Goal: Task Accomplishment & Management: Manage account settings

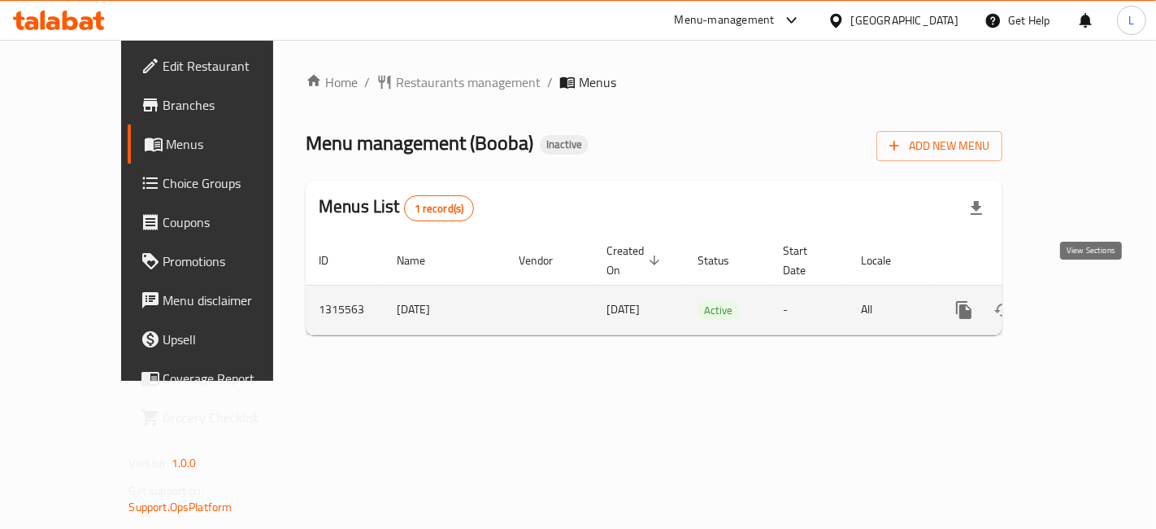
click at [1091, 300] on icon "enhanced table" at bounding box center [1082, 310] width 20 height 20
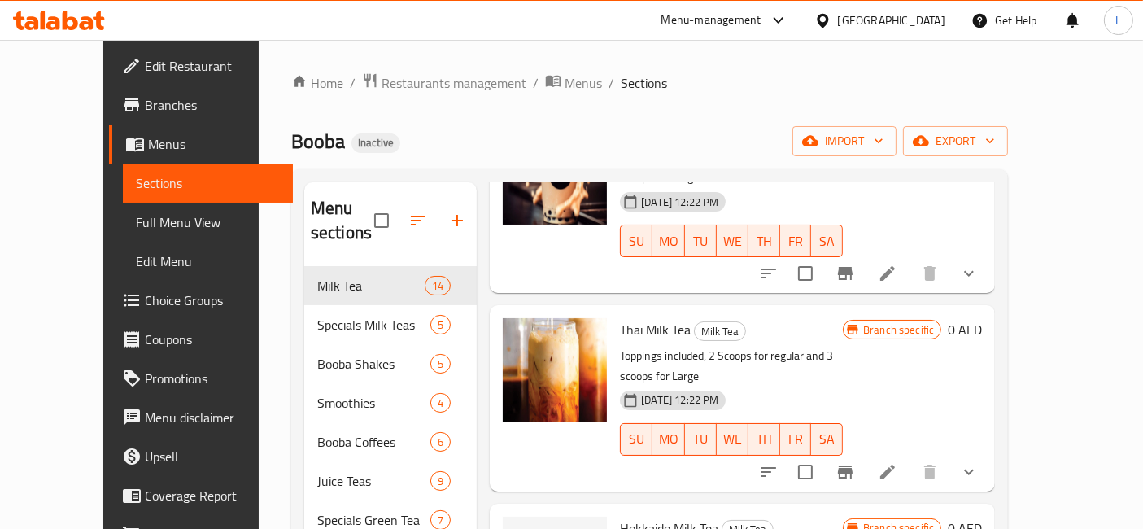
scroll to position [181, 0]
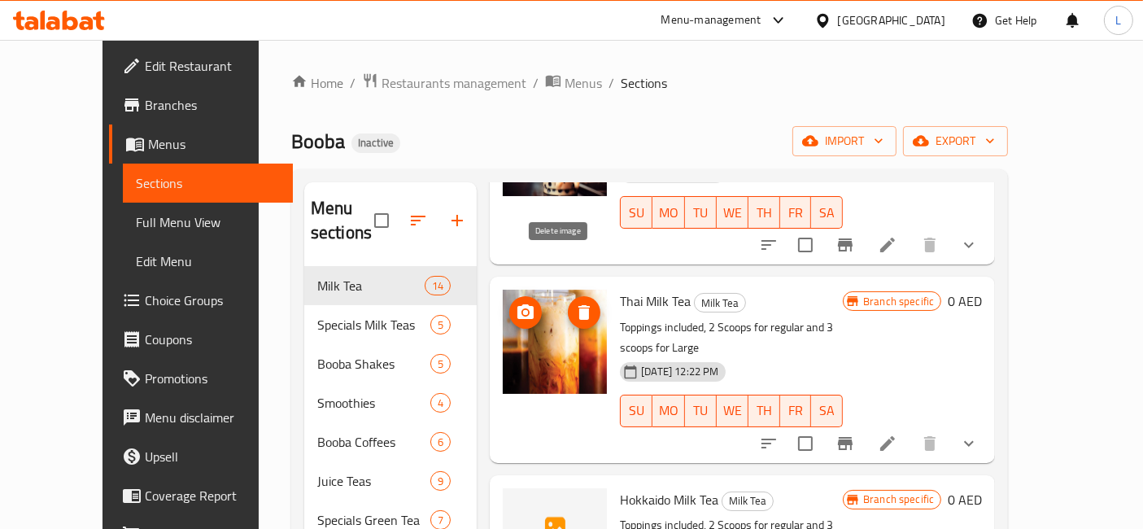
click at [578, 305] on icon "delete image" at bounding box center [583, 312] width 11 height 15
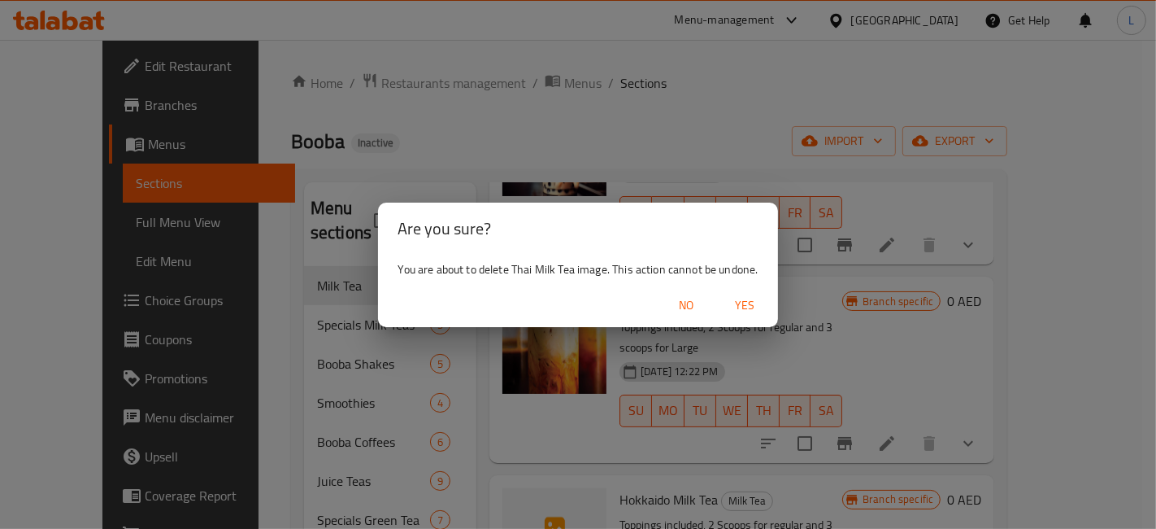
click at [749, 304] on span "Yes" at bounding box center [745, 305] width 39 height 20
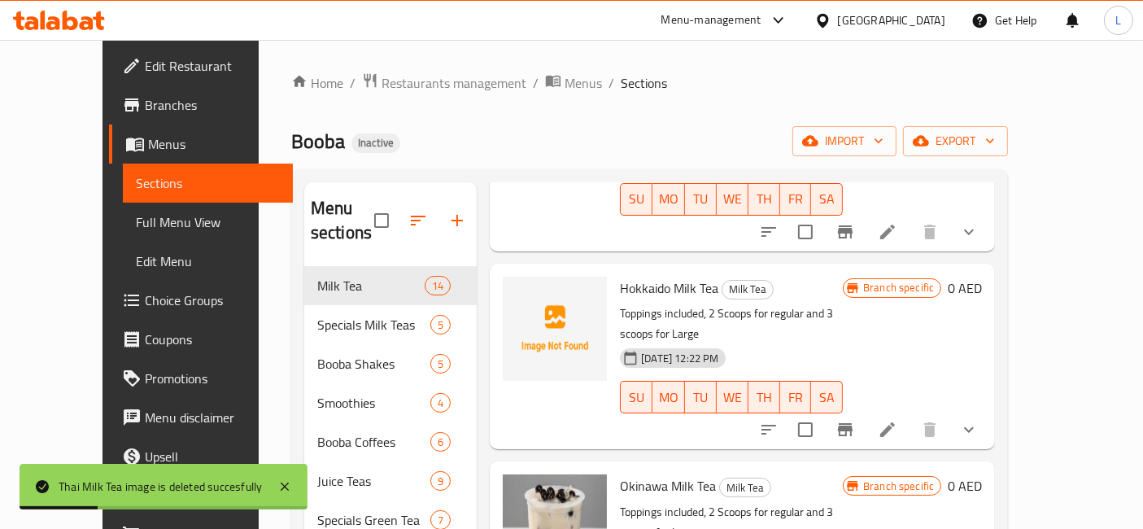
scroll to position [542, 0]
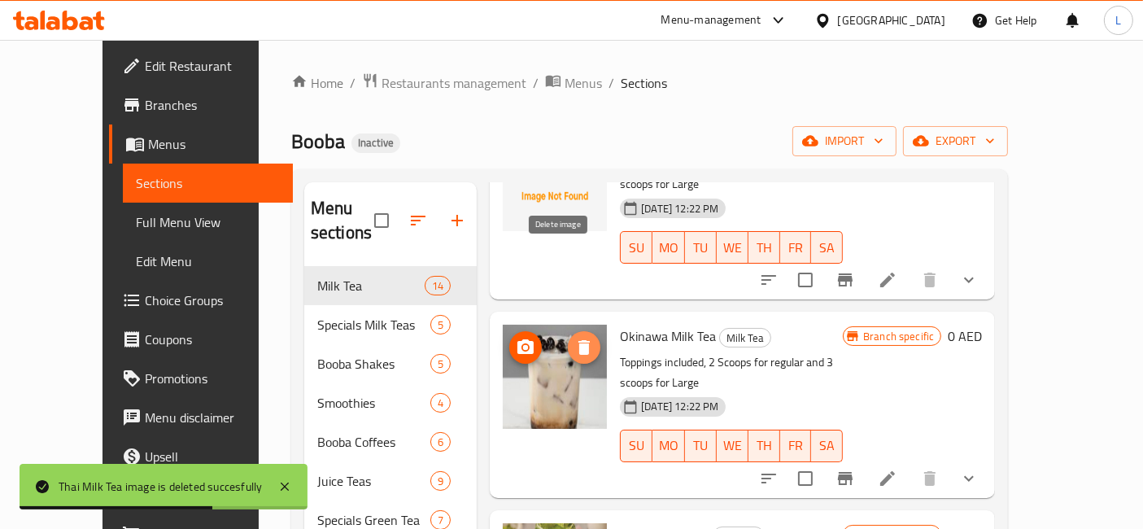
click at [578, 340] on icon "delete image" at bounding box center [583, 347] width 11 height 15
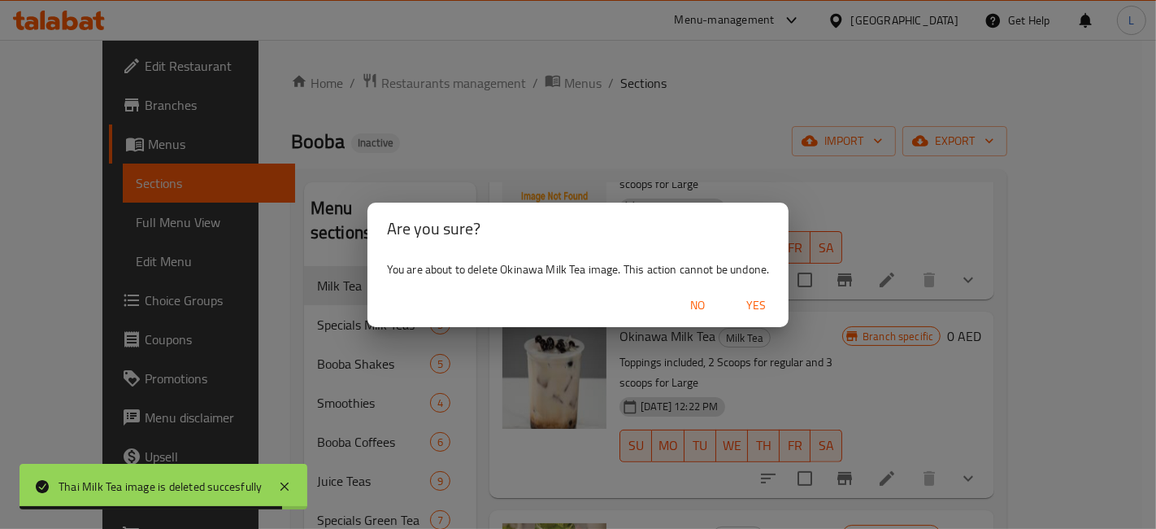
click at [751, 302] on span "Yes" at bounding box center [756, 305] width 39 height 20
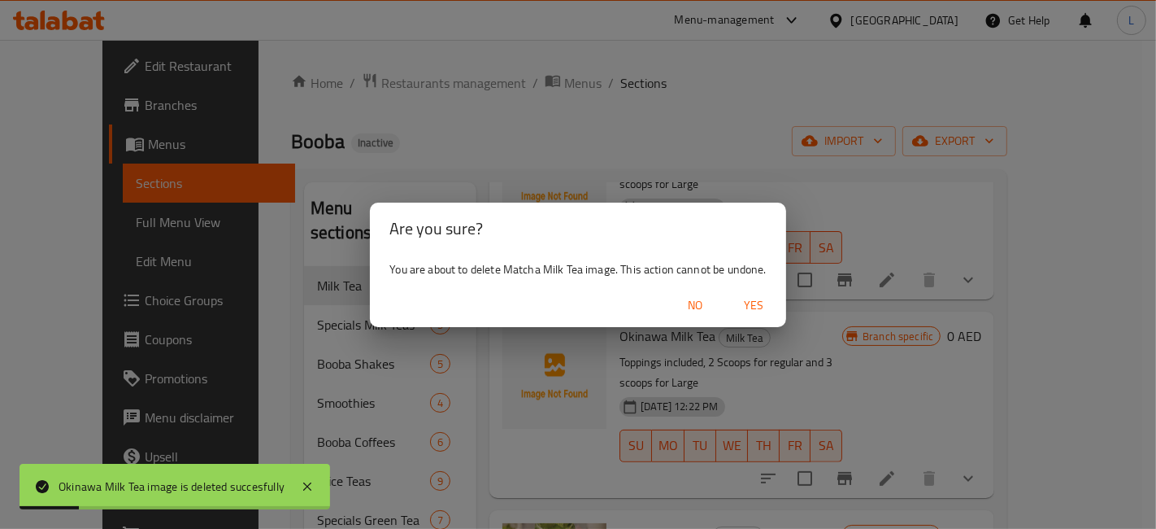
click at [751, 301] on span "Yes" at bounding box center [753, 305] width 39 height 20
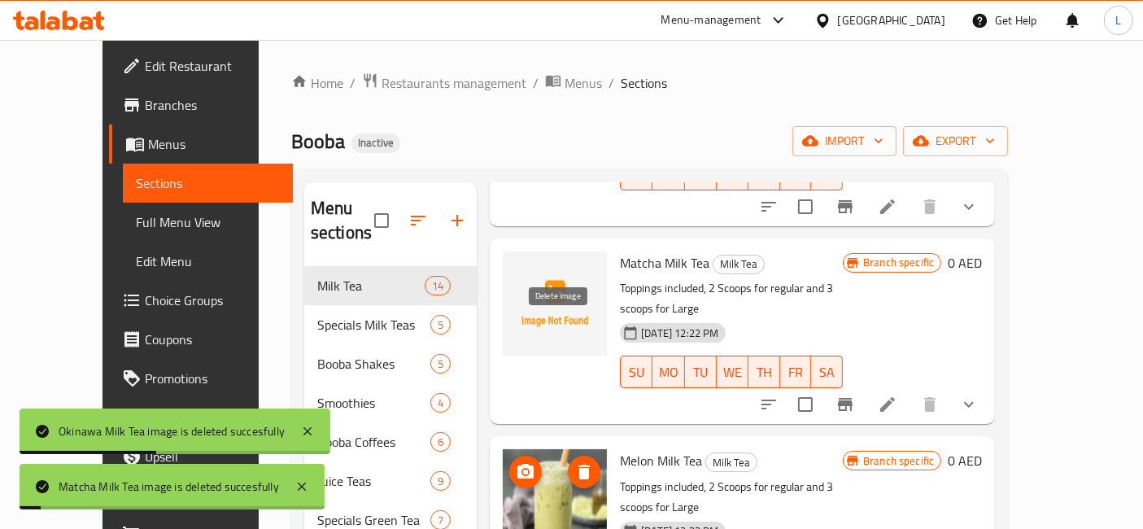
scroll to position [904, 0]
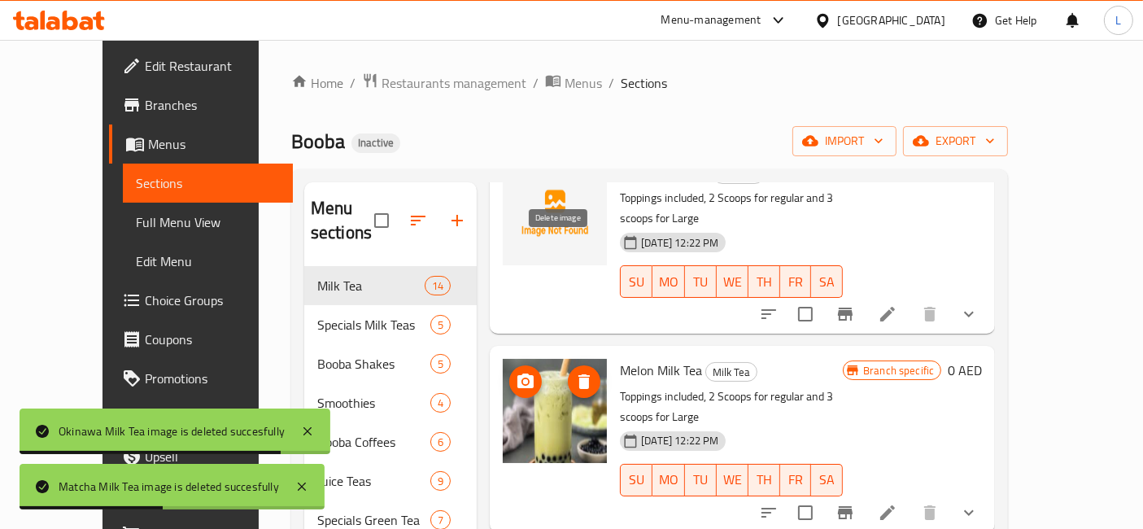
click at [578, 374] on icon "delete image" at bounding box center [583, 381] width 11 height 15
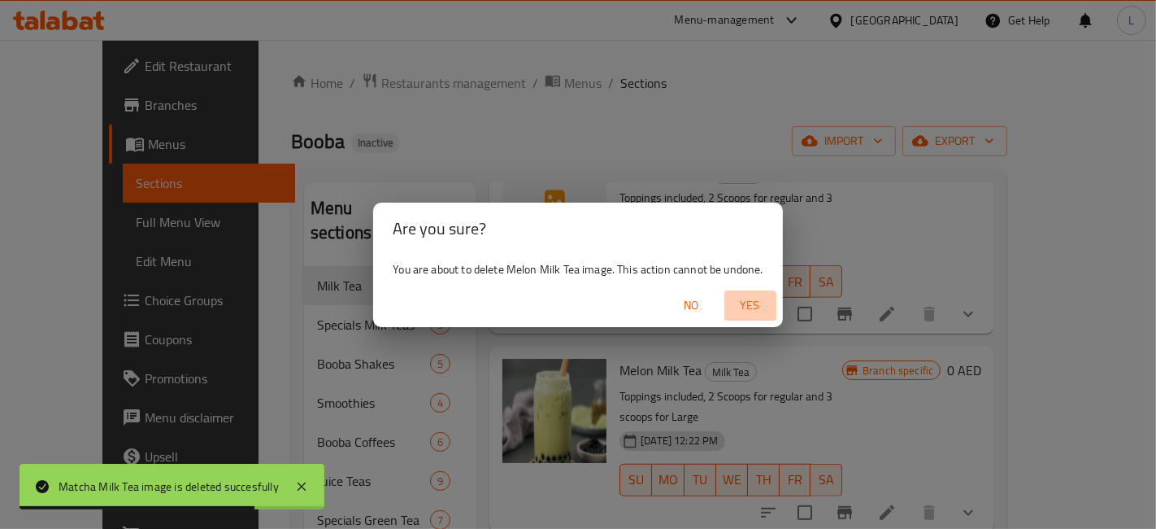
click at [751, 307] on span "Yes" at bounding box center [750, 305] width 39 height 20
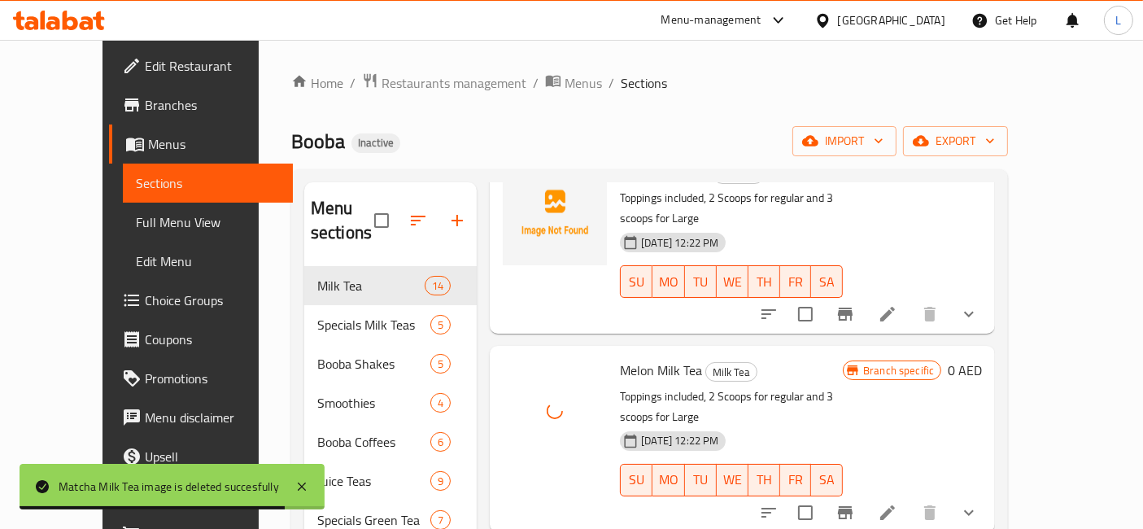
scroll to position [1084, 0]
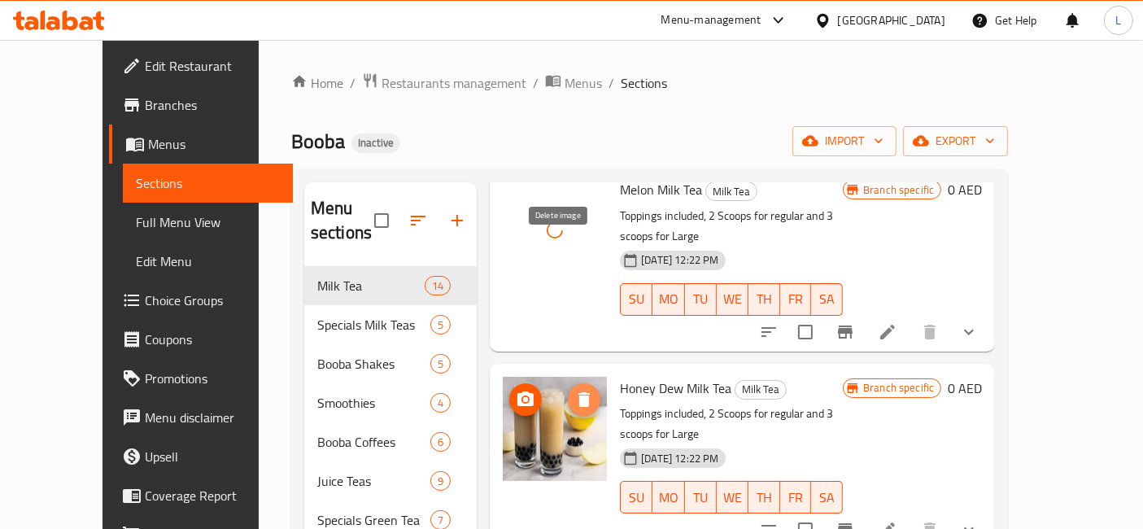
click at [578, 392] on icon "delete image" at bounding box center [583, 399] width 11 height 15
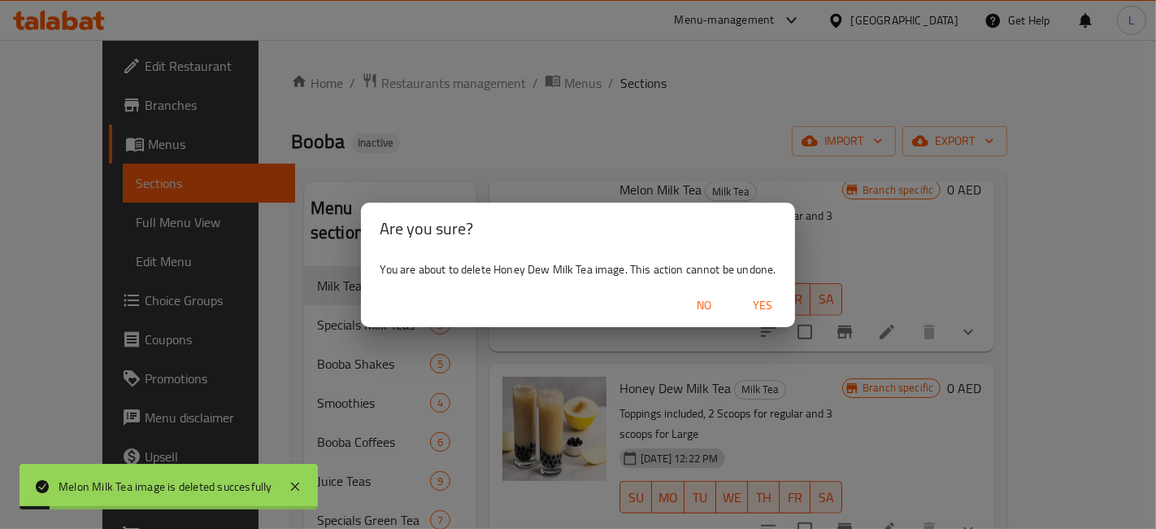
click at [757, 305] on span "Yes" at bounding box center [762, 305] width 39 height 20
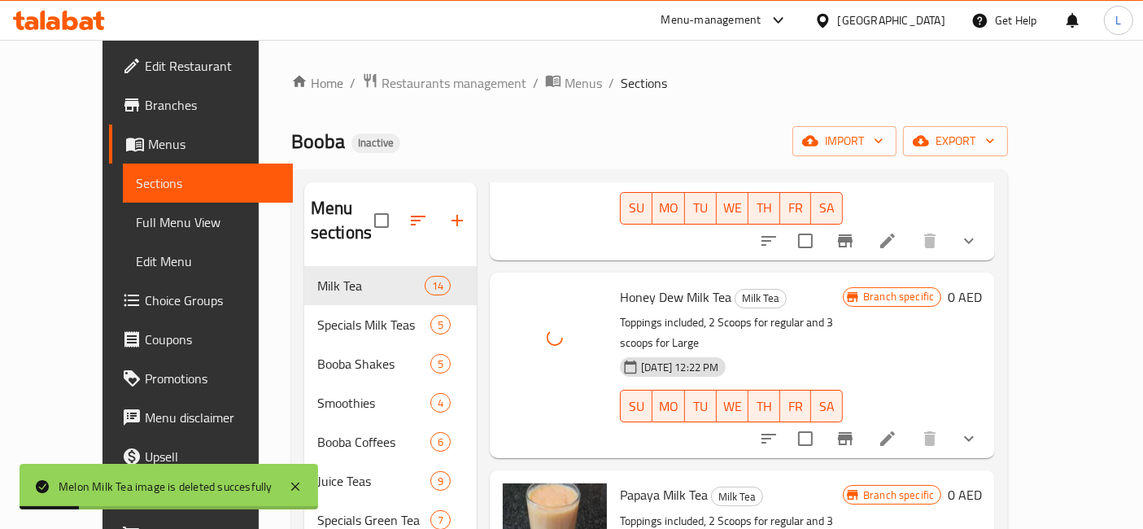
scroll to position [1265, 0]
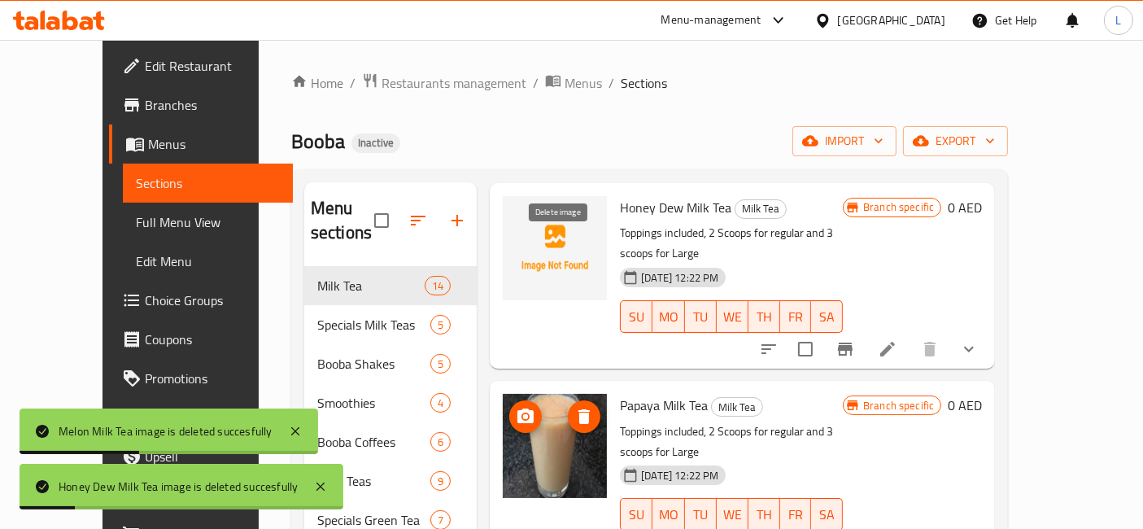
click at [578, 409] on icon "delete image" at bounding box center [583, 416] width 11 height 15
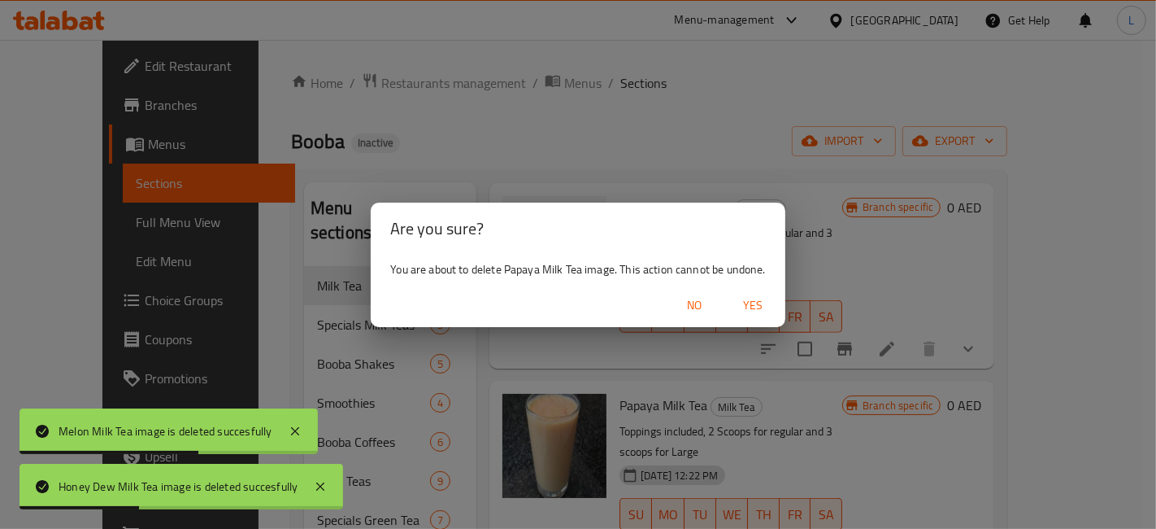
click at [737, 307] on span "Yes" at bounding box center [753, 305] width 39 height 20
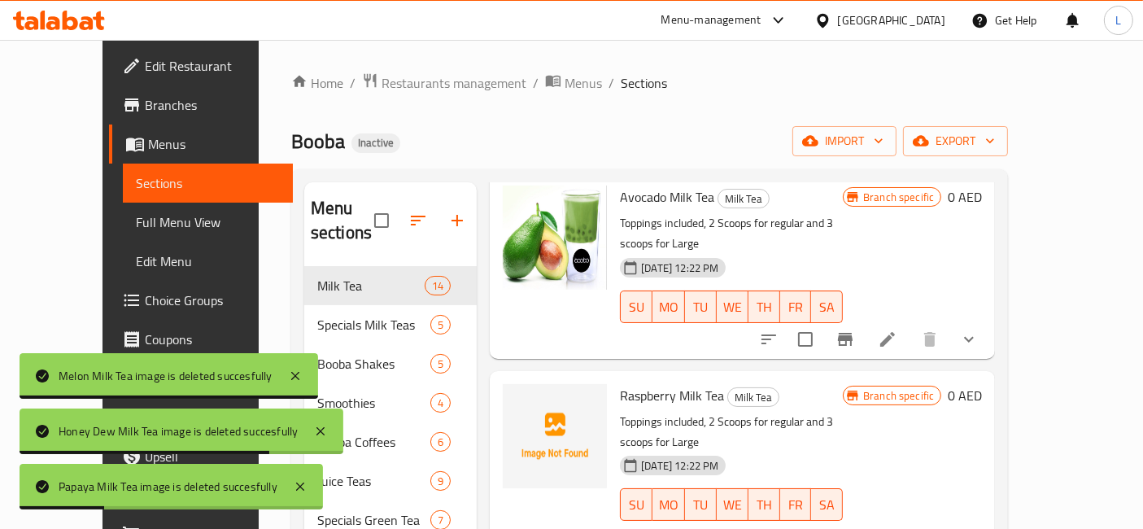
scroll to position [1807, 0]
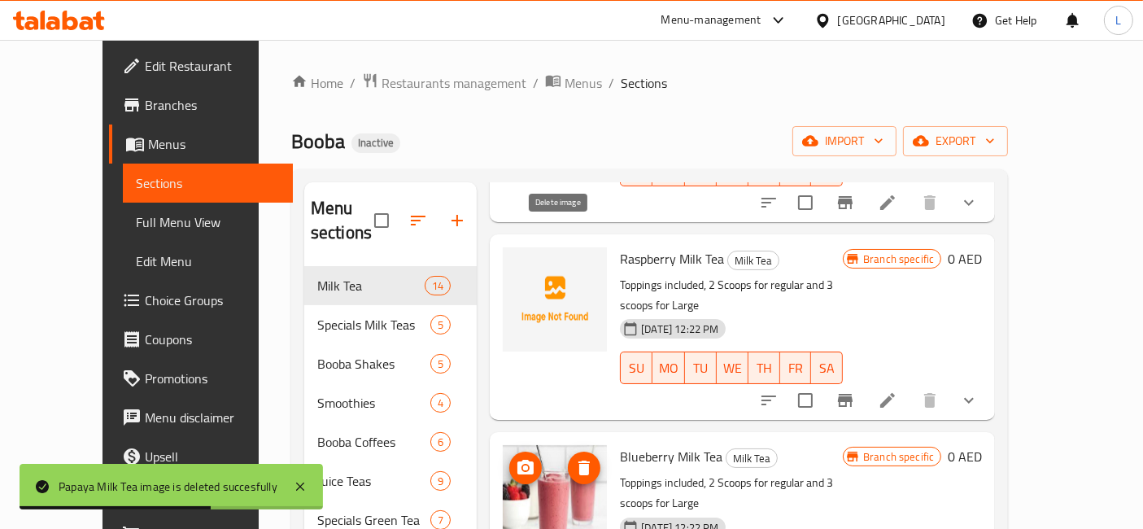
click at [574, 458] on icon "delete image" at bounding box center [584, 468] width 20 height 20
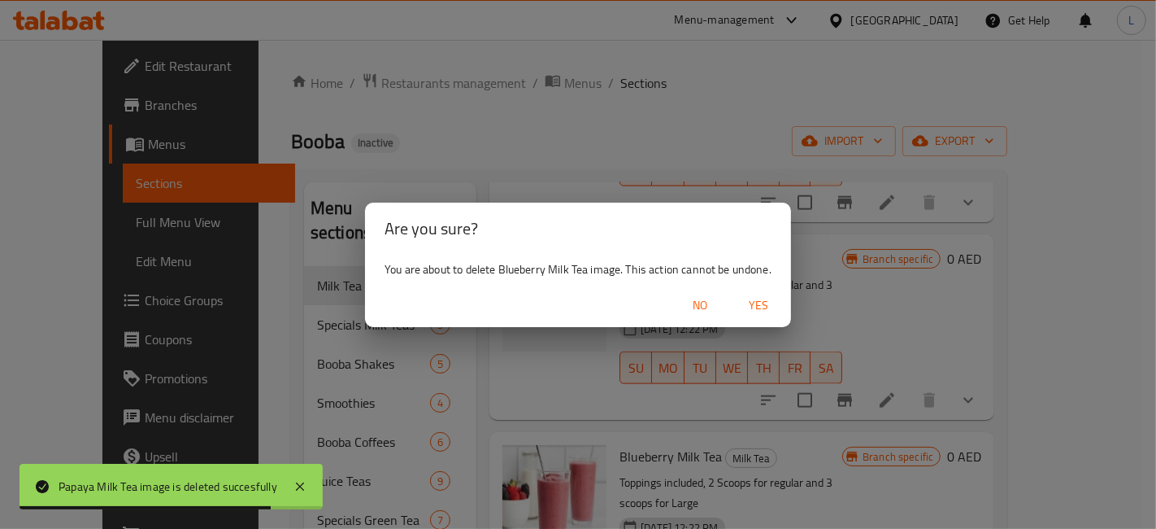
click at [757, 303] on span "Yes" at bounding box center [758, 305] width 39 height 20
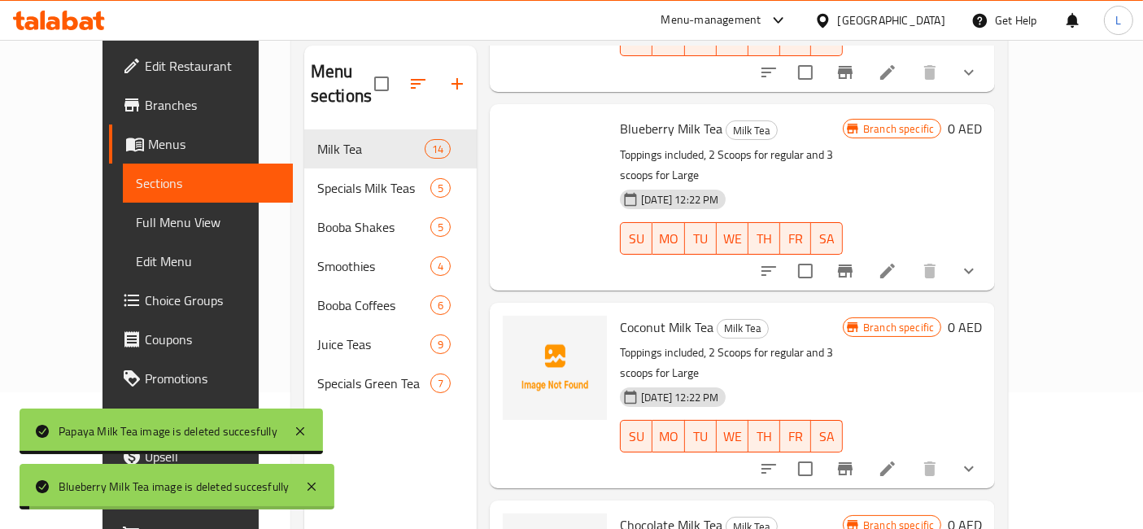
scroll to position [227, 0]
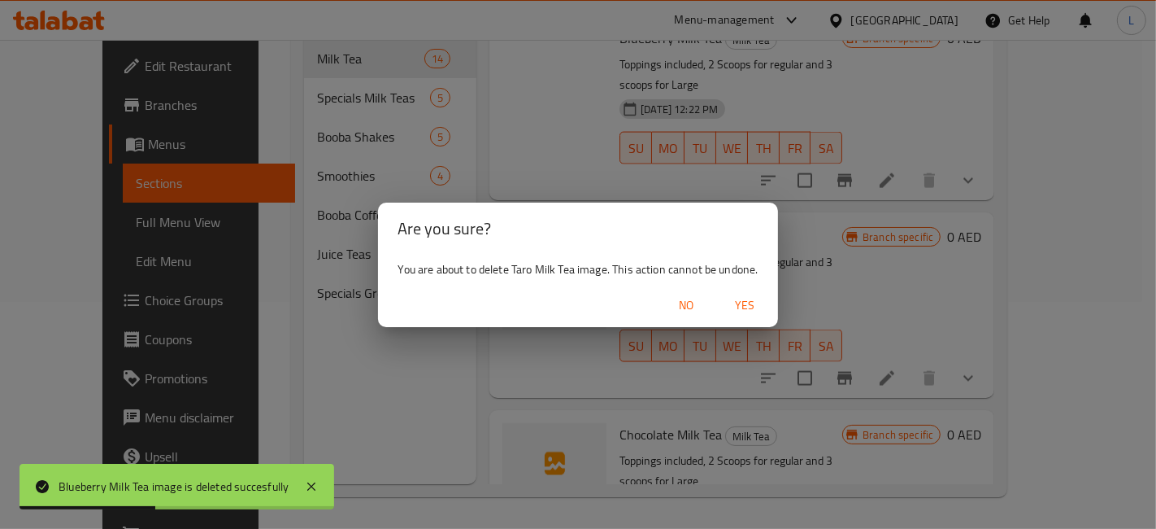
click at [738, 301] on span "Yes" at bounding box center [745, 305] width 39 height 20
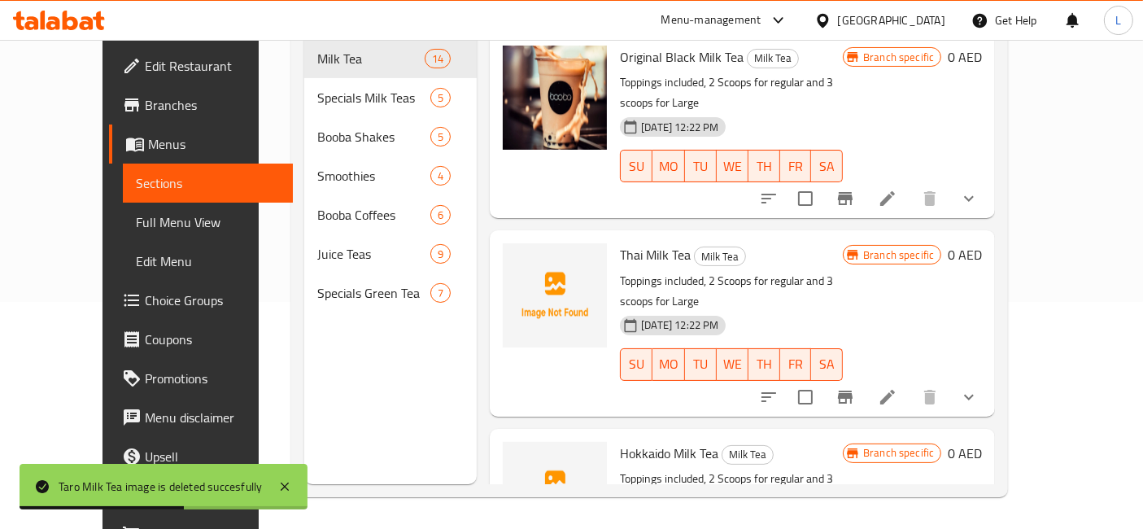
scroll to position [0, 0]
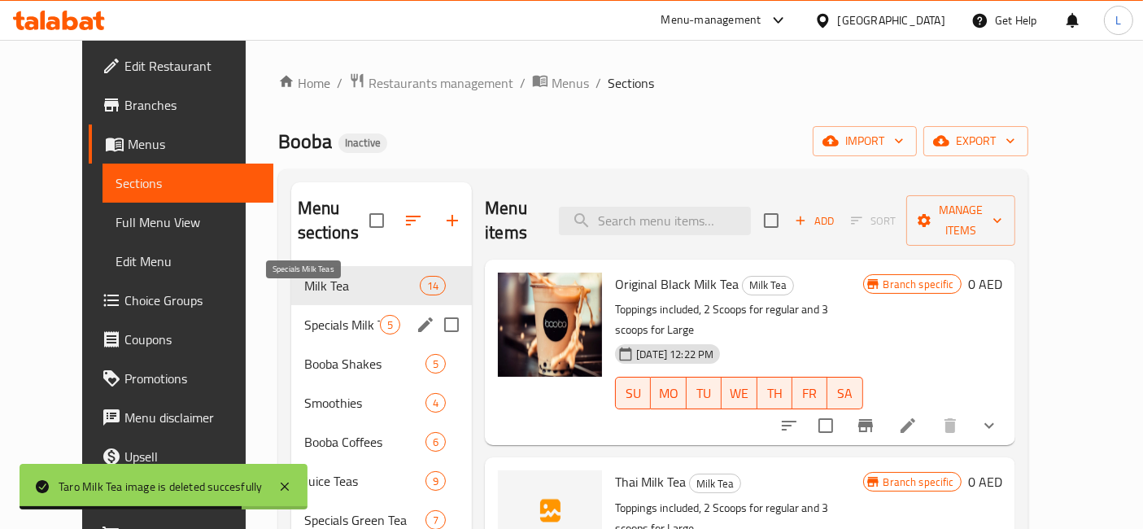
click at [304, 315] on span "Specials Milk Teas" at bounding box center [342, 325] width 76 height 20
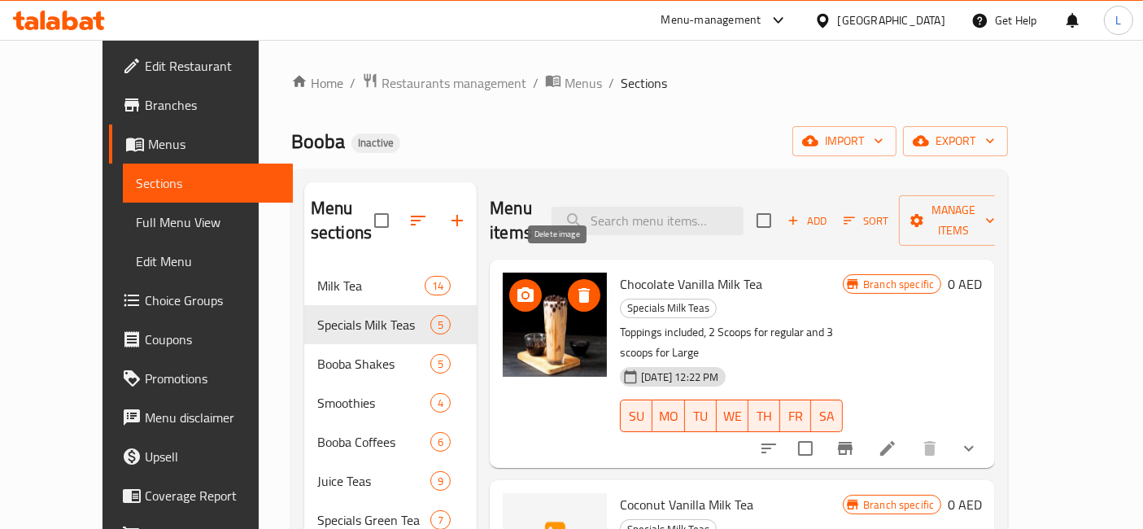
click at [578, 288] on icon "delete image" at bounding box center [583, 295] width 11 height 15
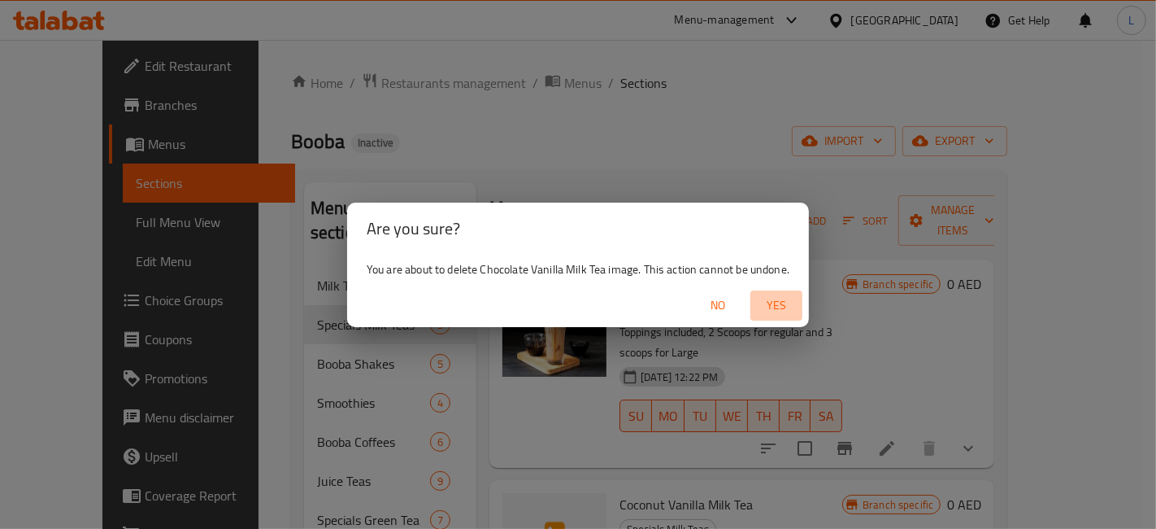
click at [772, 301] on span "Yes" at bounding box center [776, 305] width 39 height 20
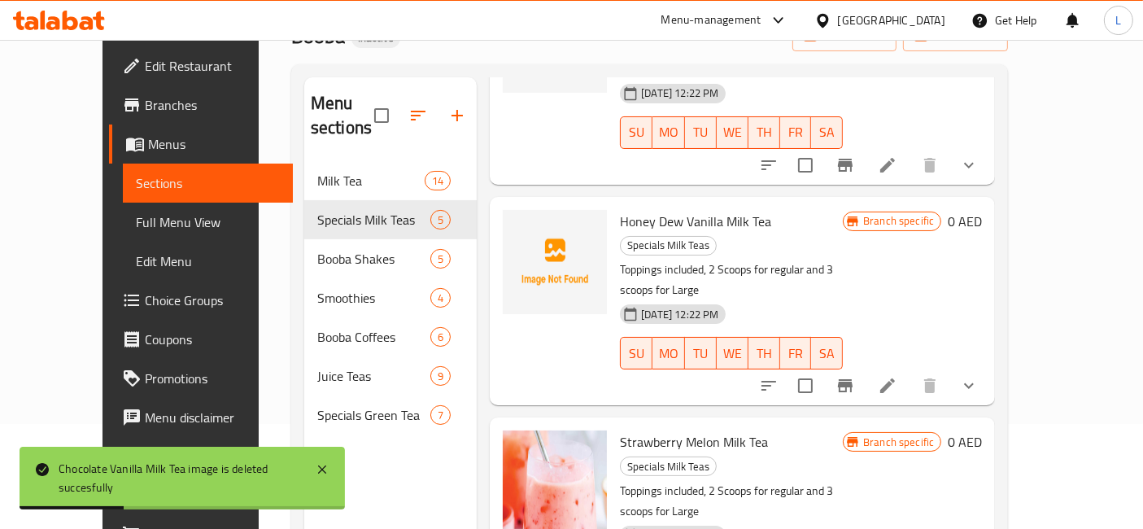
scroll to position [181, 0]
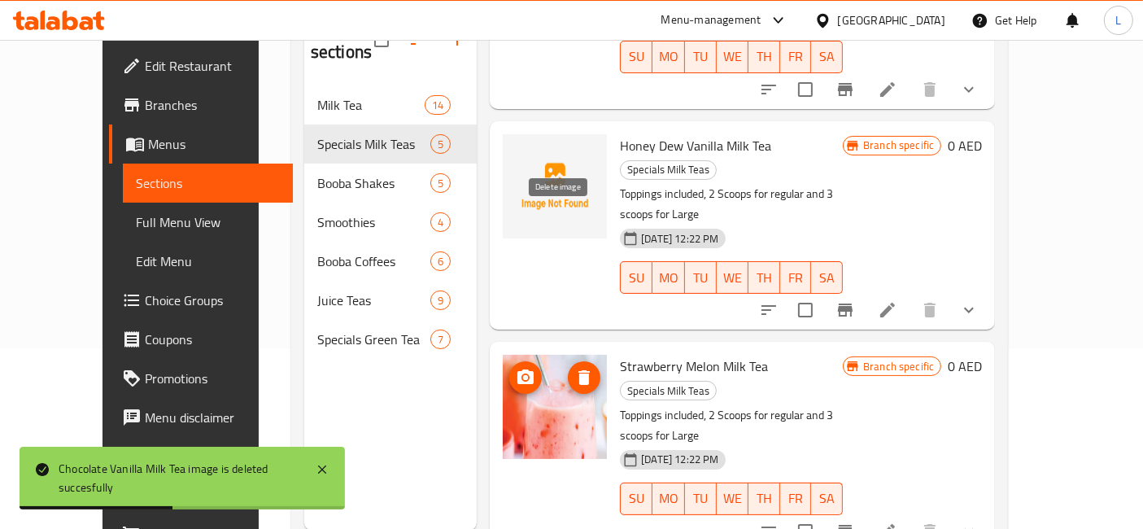
click at [578, 370] on icon "delete image" at bounding box center [583, 377] width 11 height 15
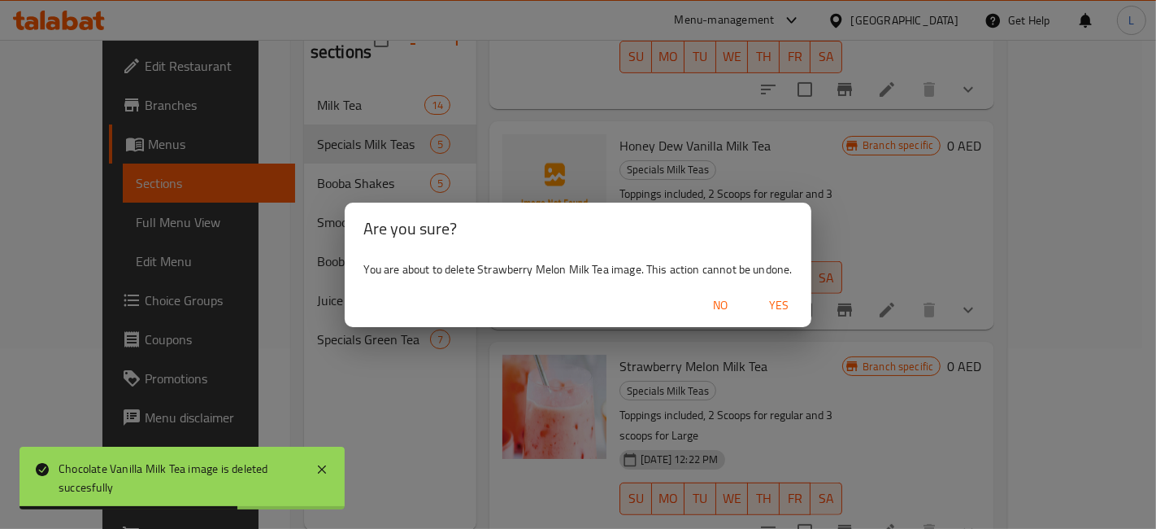
click at [769, 303] on span "Yes" at bounding box center [779, 305] width 39 height 20
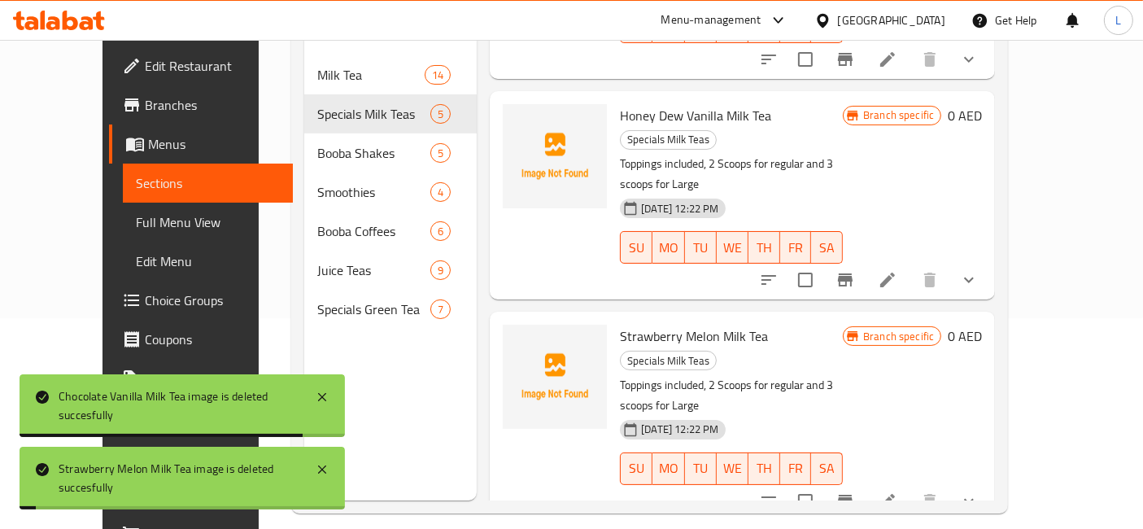
scroll to position [227, 0]
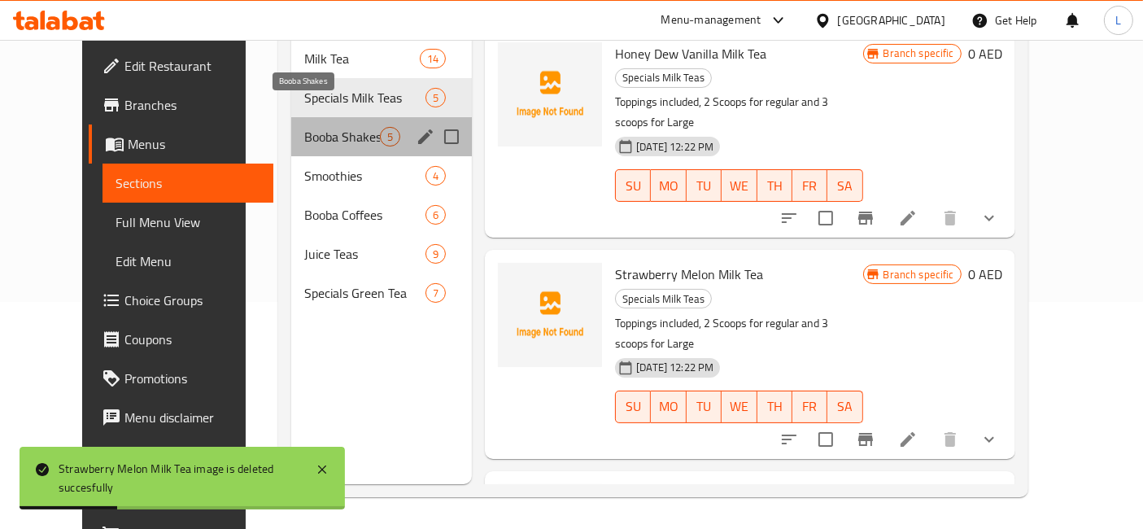
click at [319, 127] on span "Booba Shakes" at bounding box center [342, 137] width 76 height 20
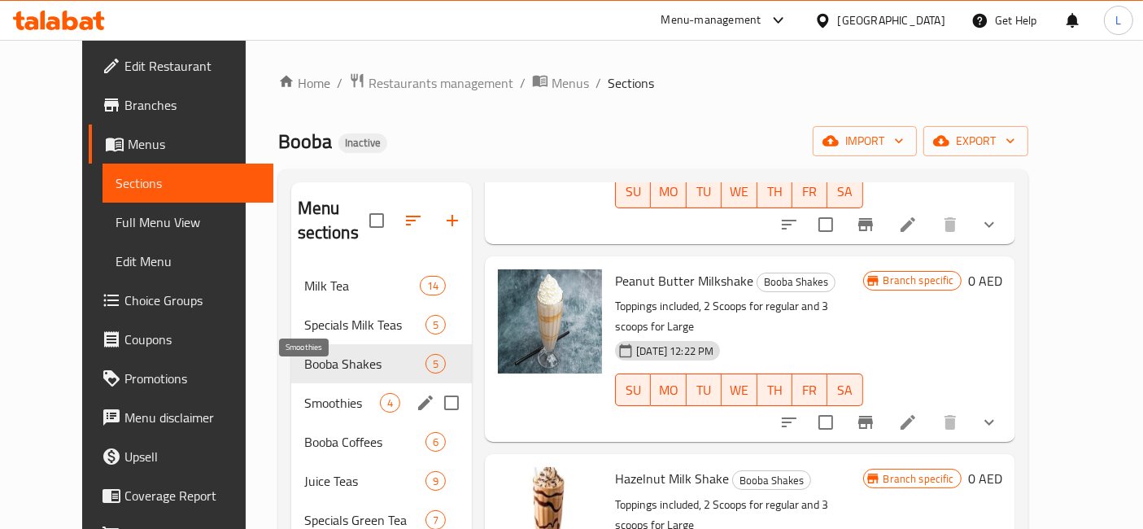
click at [304, 393] on span "Smoothies" at bounding box center [342, 403] width 76 height 20
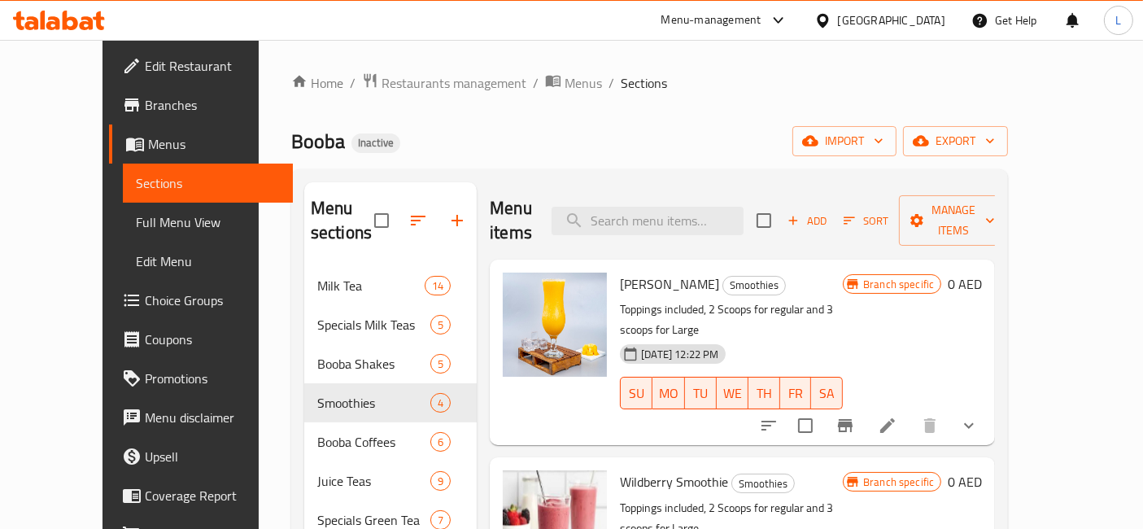
scroll to position [181, 0]
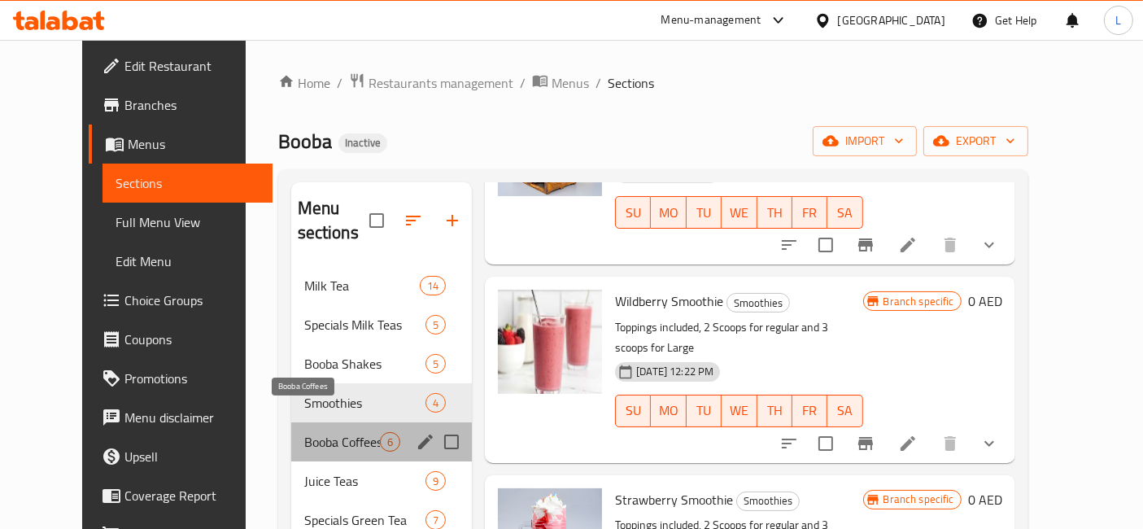
click at [304, 432] on span "Booba Coffees" at bounding box center [342, 442] width 76 height 20
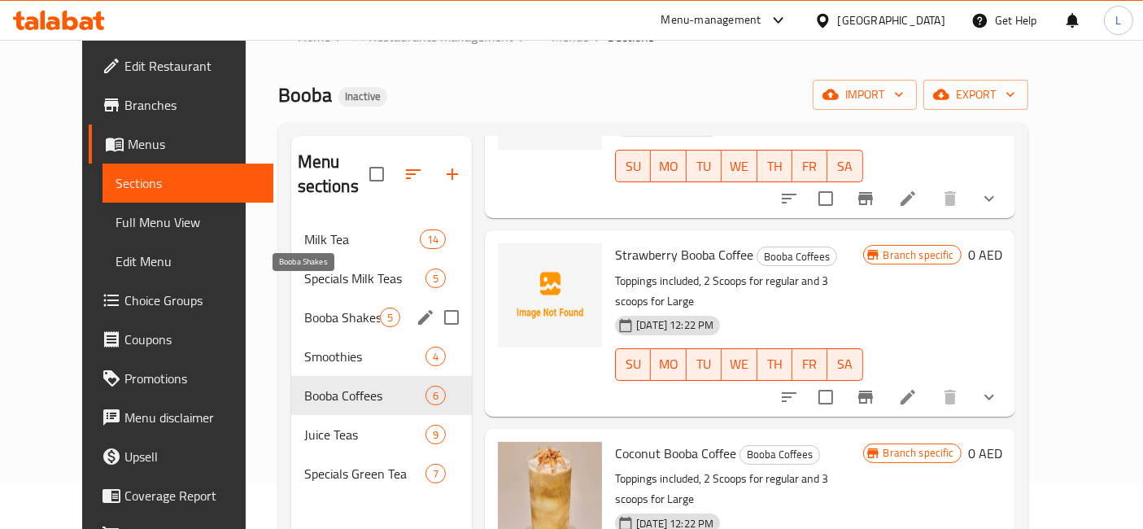
click at [318, 307] on span "Booba Shakes" at bounding box center [342, 317] width 76 height 20
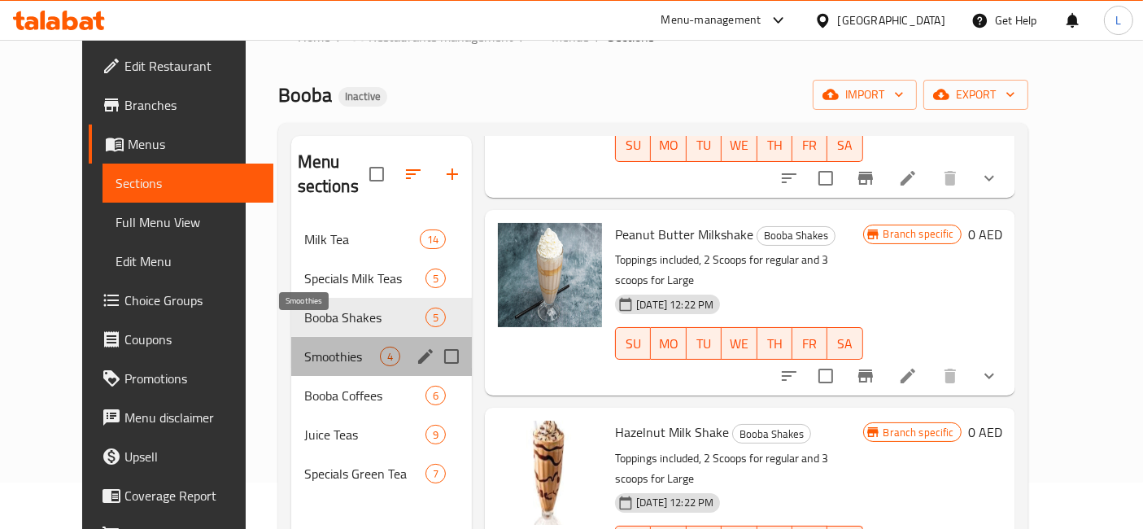
click at [304, 346] on span "Smoothies" at bounding box center [342, 356] width 76 height 20
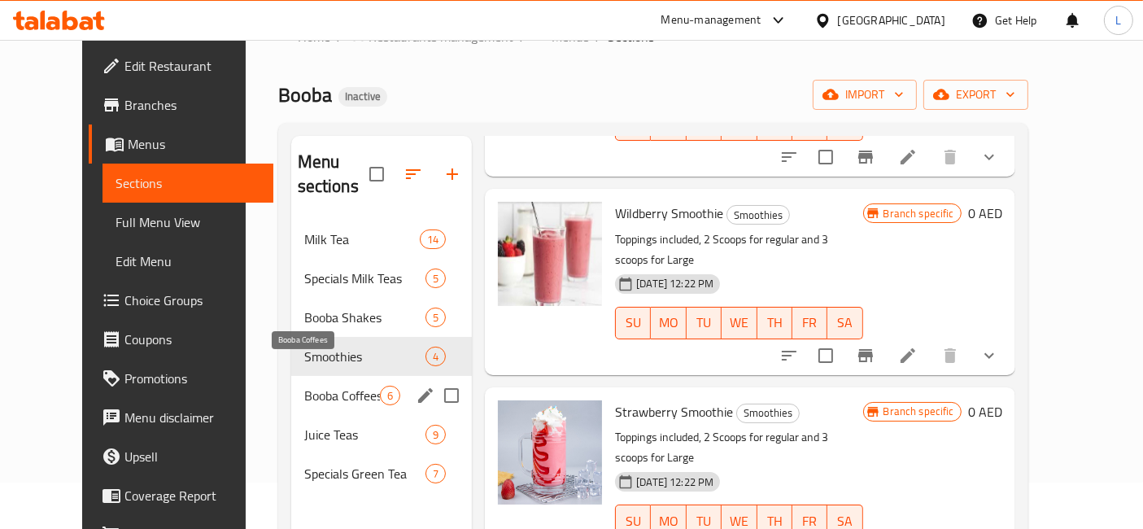
click at [306, 385] on span "Booba Coffees" at bounding box center [342, 395] width 76 height 20
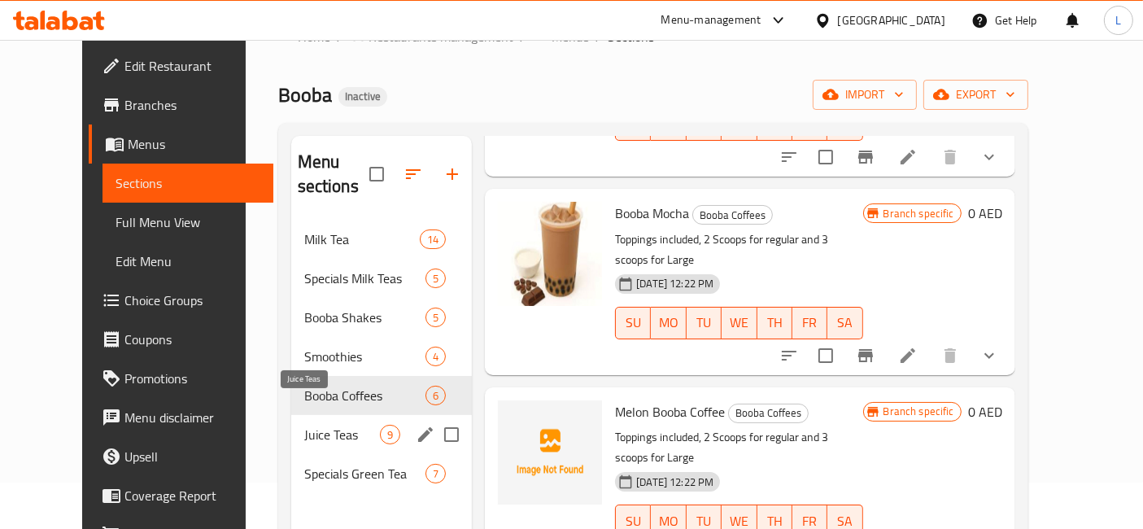
click at [306, 425] on span "Juice Teas" at bounding box center [342, 435] width 76 height 20
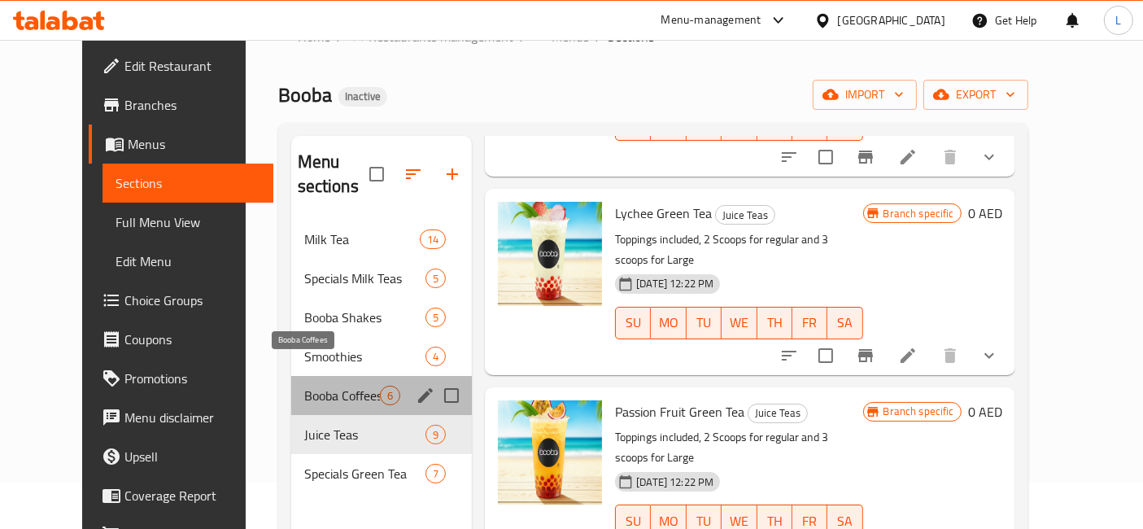
click at [317, 385] on span "Booba Coffees" at bounding box center [342, 395] width 76 height 20
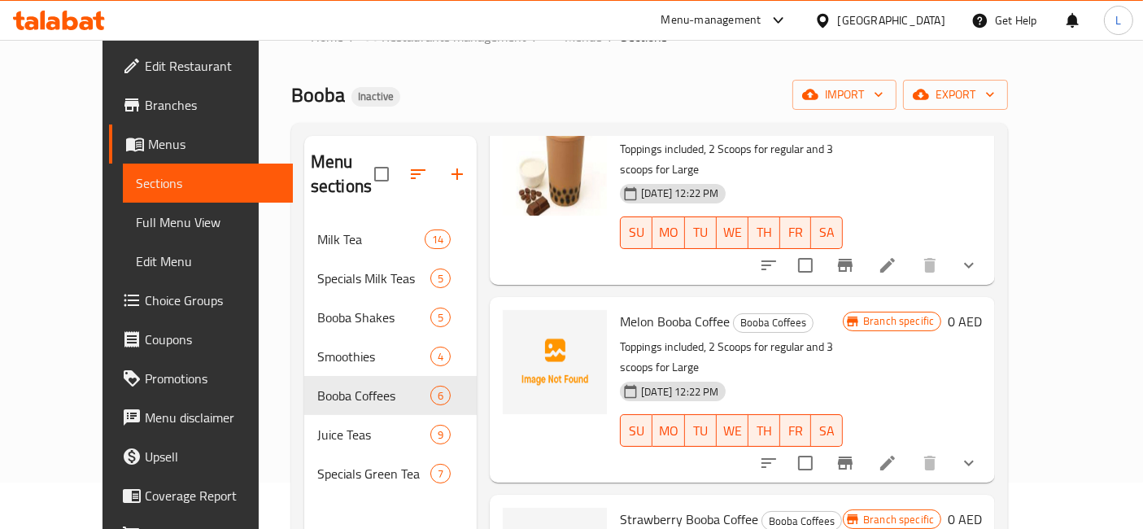
click at [41, 22] on icon at bounding box center [43, 20] width 5 height 19
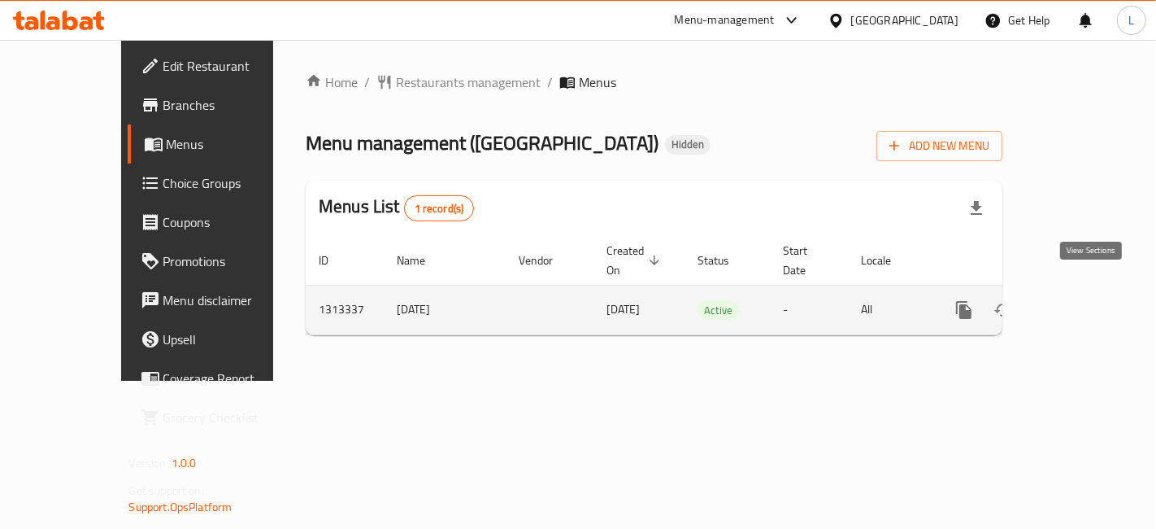
click at [1089, 303] on icon "enhanced table" at bounding box center [1081, 310] width 15 height 15
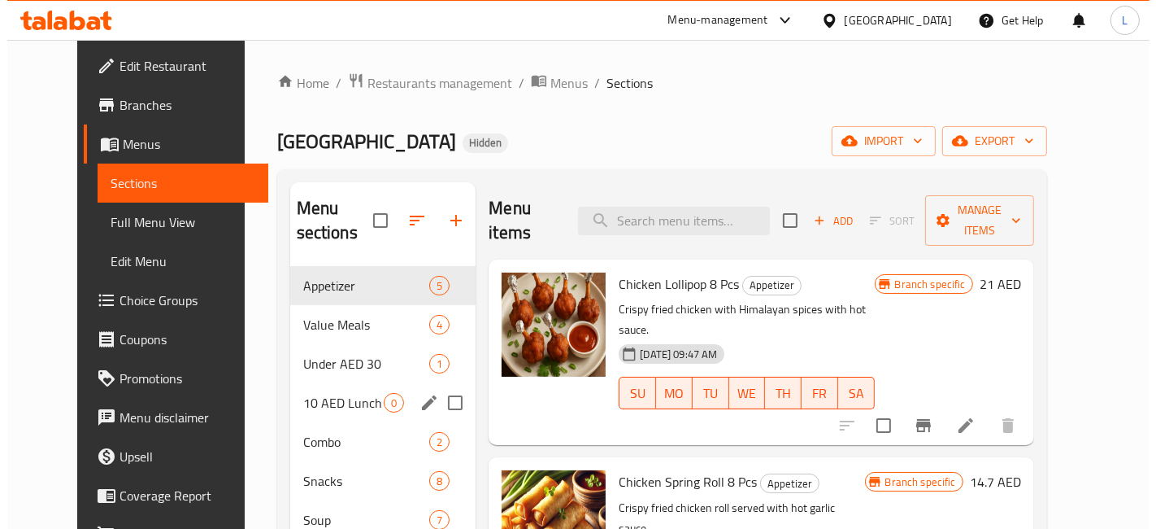
scroll to position [90, 0]
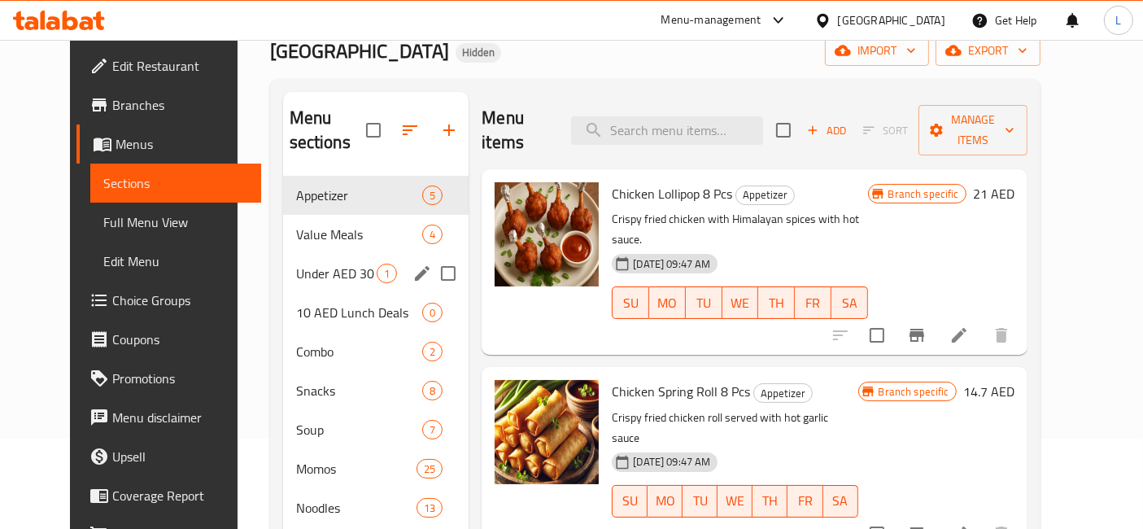
click at [432, 256] on input "Menu sections" at bounding box center [448, 273] width 34 height 34
checkbox input "true"
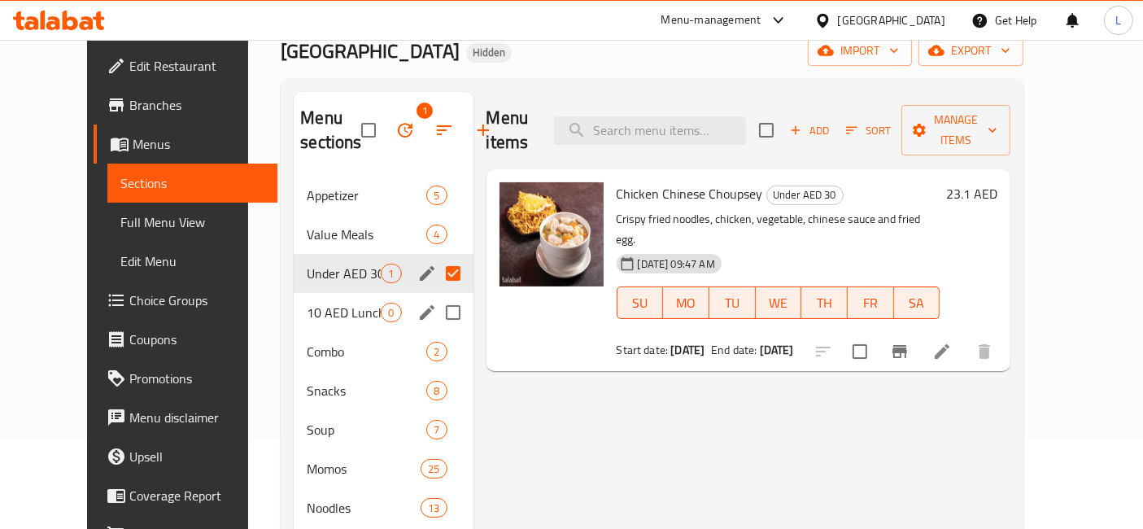
click at [436, 310] on input "Menu sections" at bounding box center [453, 312] width 34 height 34
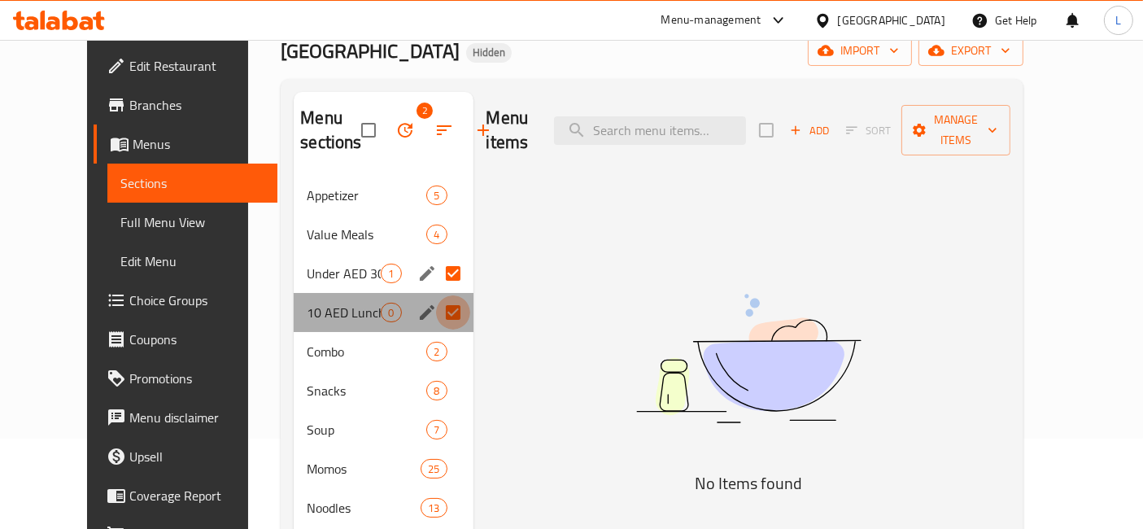
click at [436, 316] on input "Menu sections" at bounding box center [453, 312] width 34 height 34
checkbox input "false"
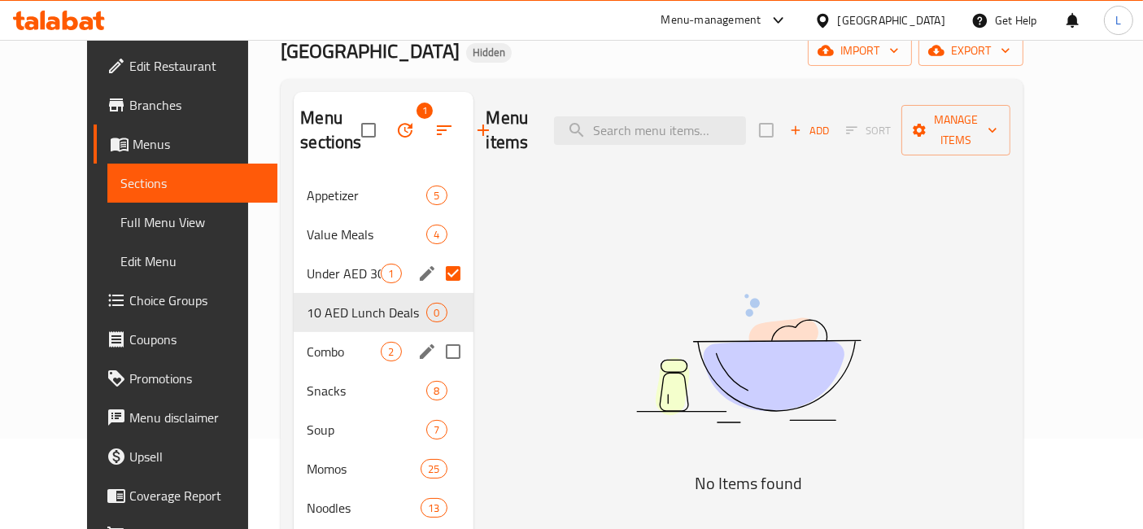
click at [436, 351] on input "Menu sections" at bounding box center [453, 351] width 34 height 34
checkbox input "true"
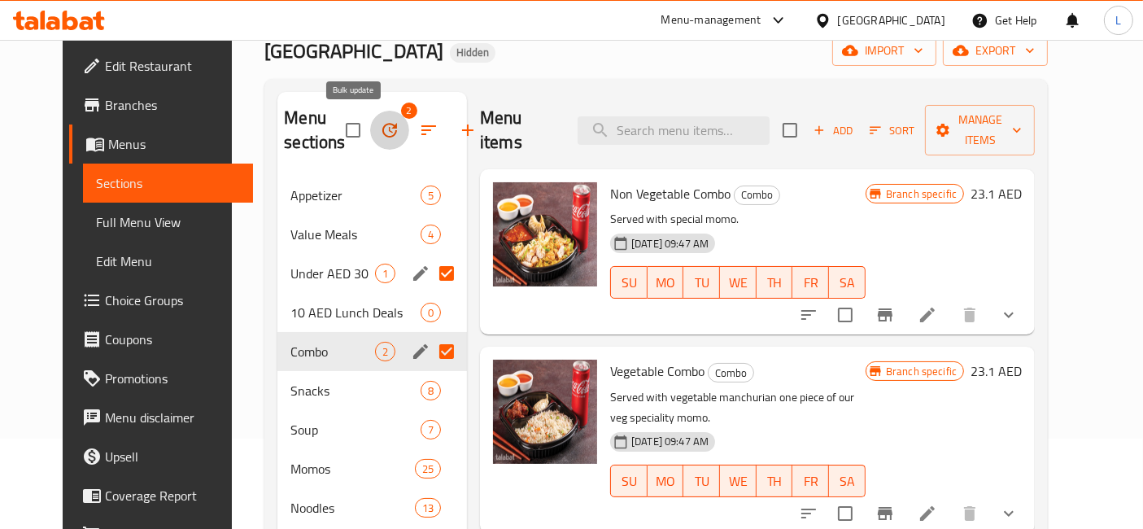
click at [380, 132] on icon "button" at bounding box center [390, 130] width 20 height 20
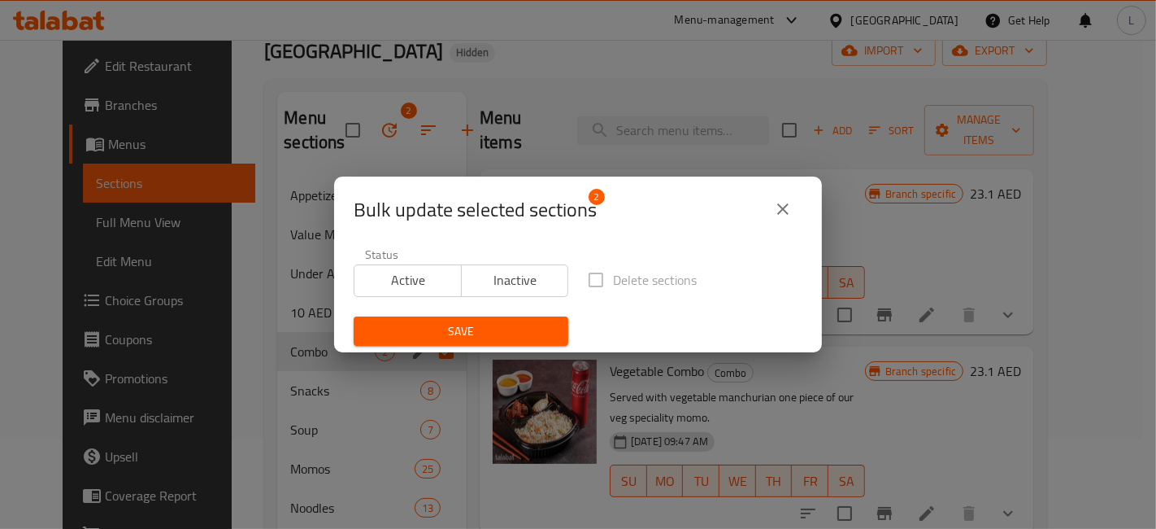
click at [496, 285] on span "Inactive" at bounding box center [515, 280] width 94 height 24
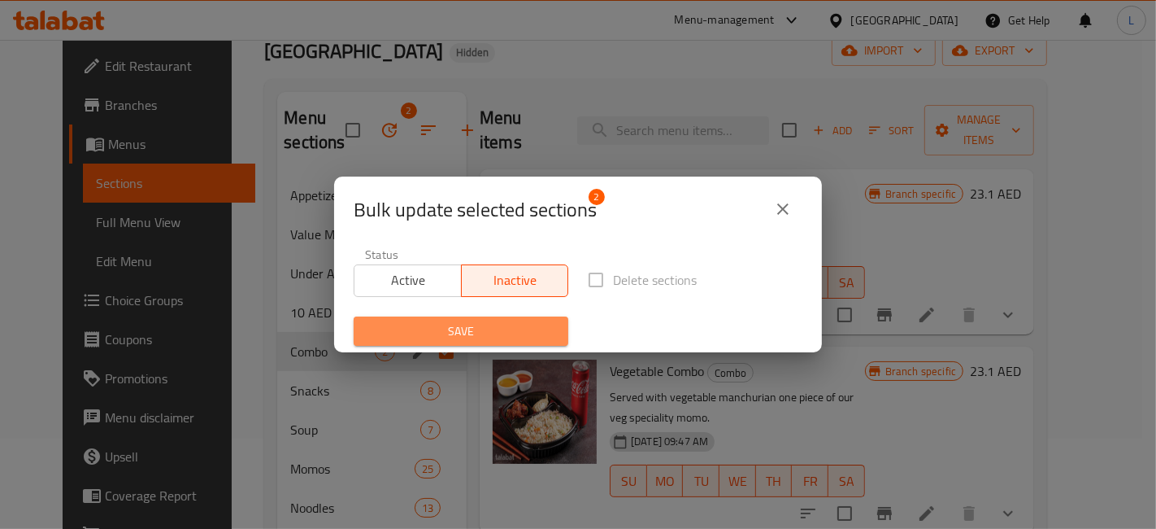
click at [503, 331] on span "Save" at bounding box center [461, 331] width 189 height 20
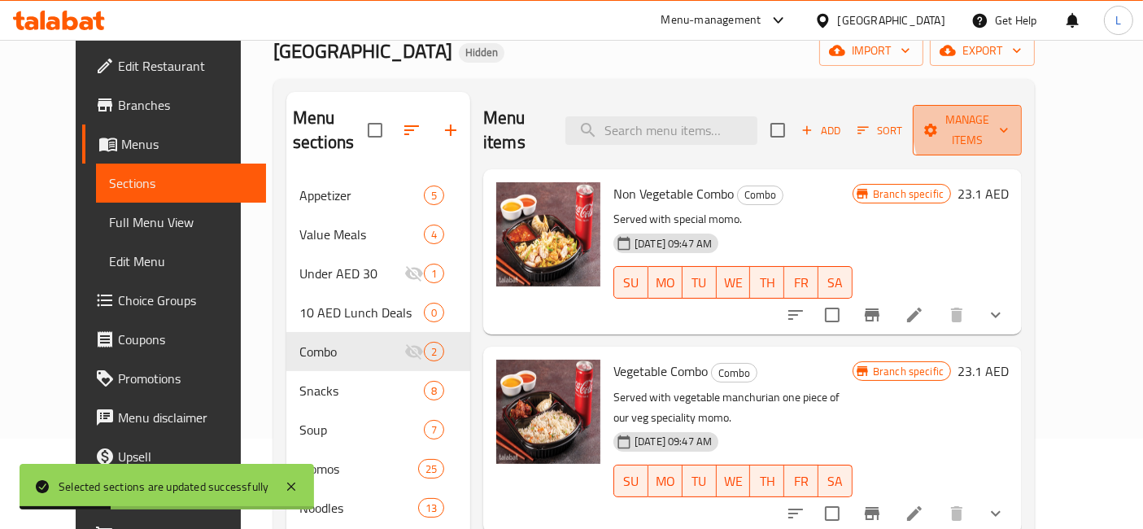
click at [1008, 119] on span "Manage items" at bounding box center [966, 130] width 83 height 41
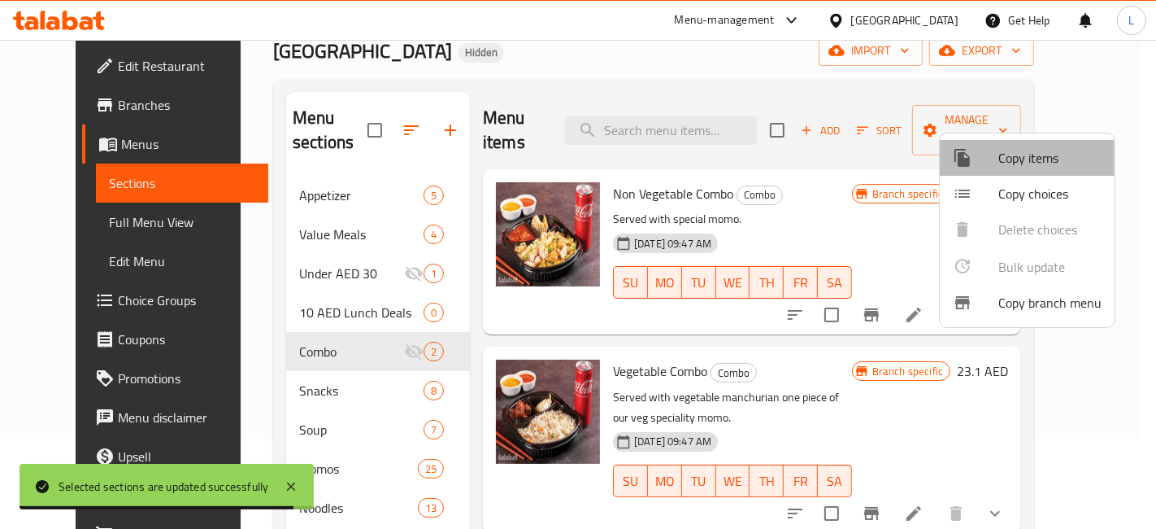
click at [1045, 159] on span "Copy items" at bounding box center [1050, 158] width 103 height 20
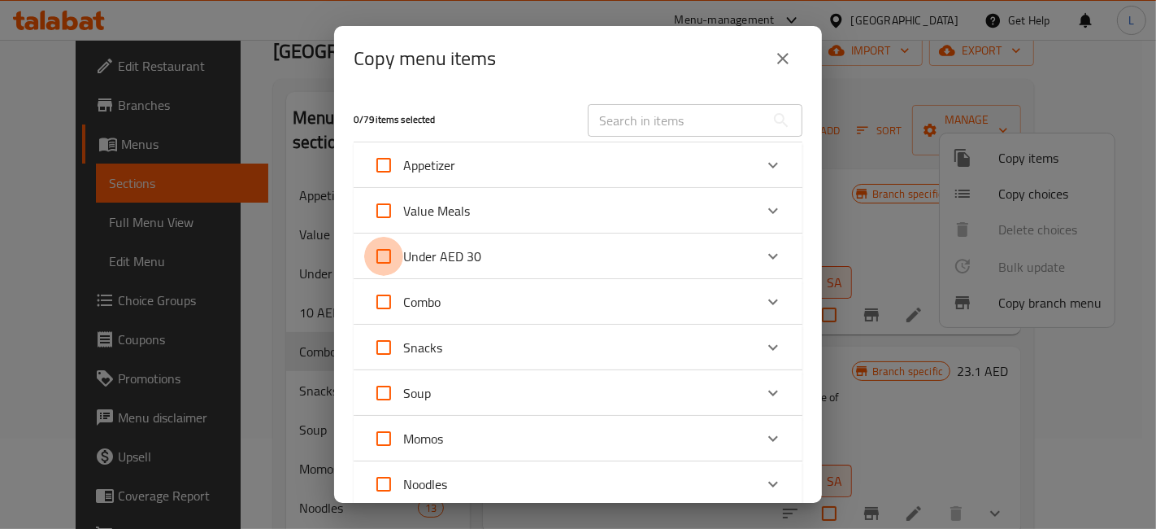
click at [386, 259] on input "Under AED 30" at bounding box center [383, 256] width 39 height 39
checkbox input "true"
click at [380, 298] on input "Combo" at bounding box center [383, 301] width 39 height 39
checkbox input "true"
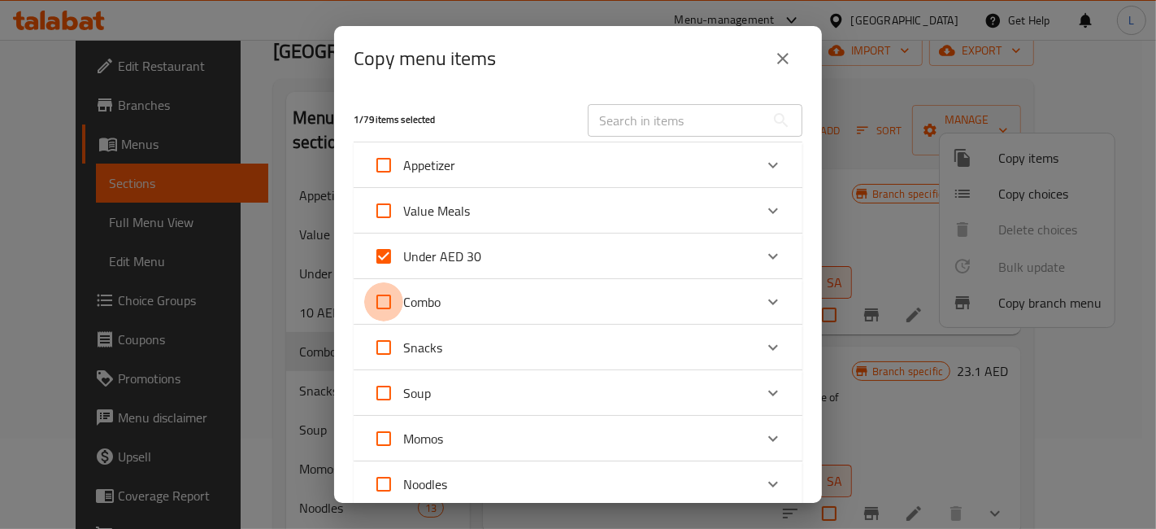
checkbox input "true"
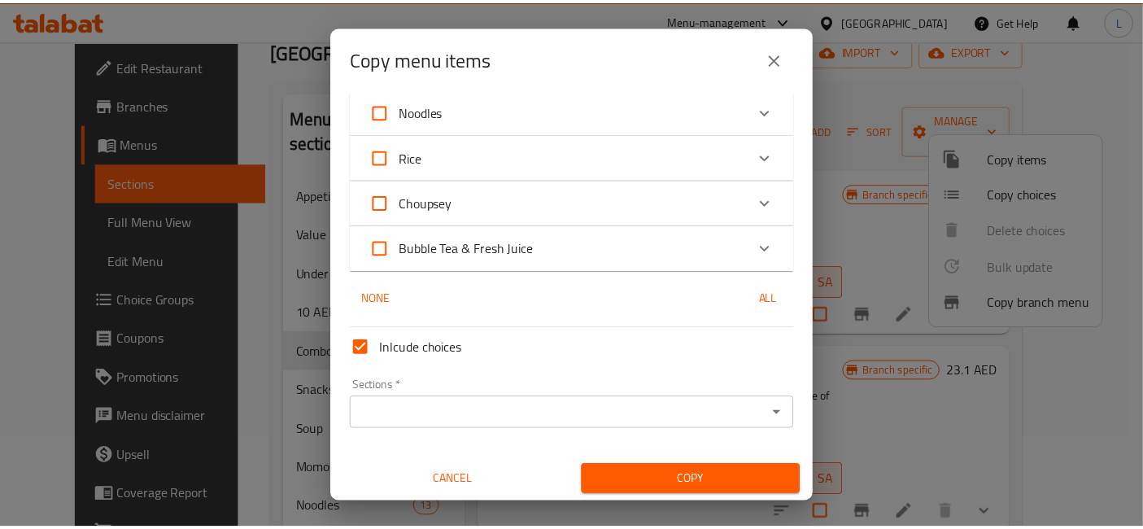
scroll to position [374, 0]
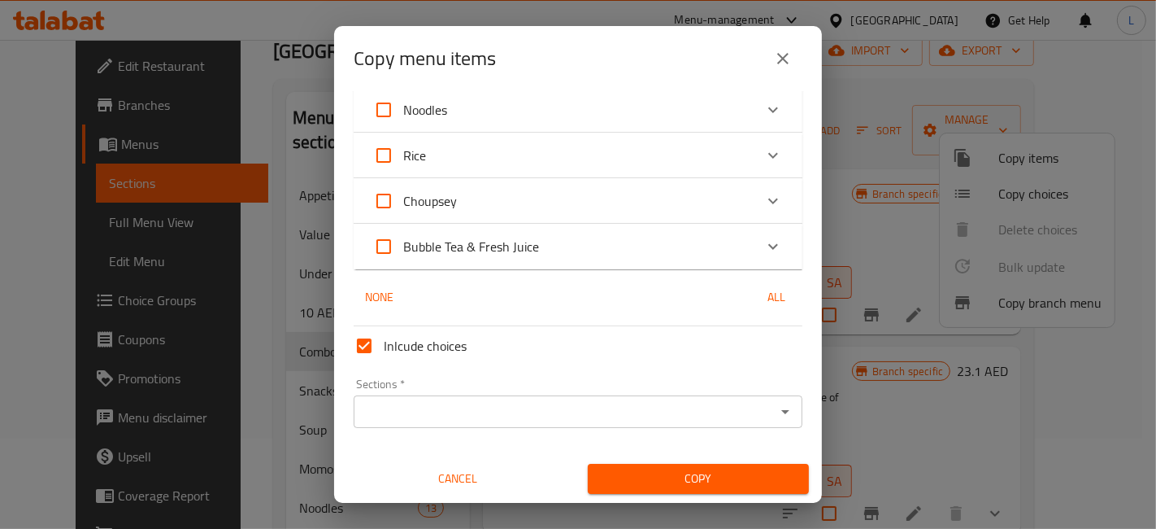
click at [515, 419] on input "Sections   *" at bounding box center [565, 411] width 412 height 23
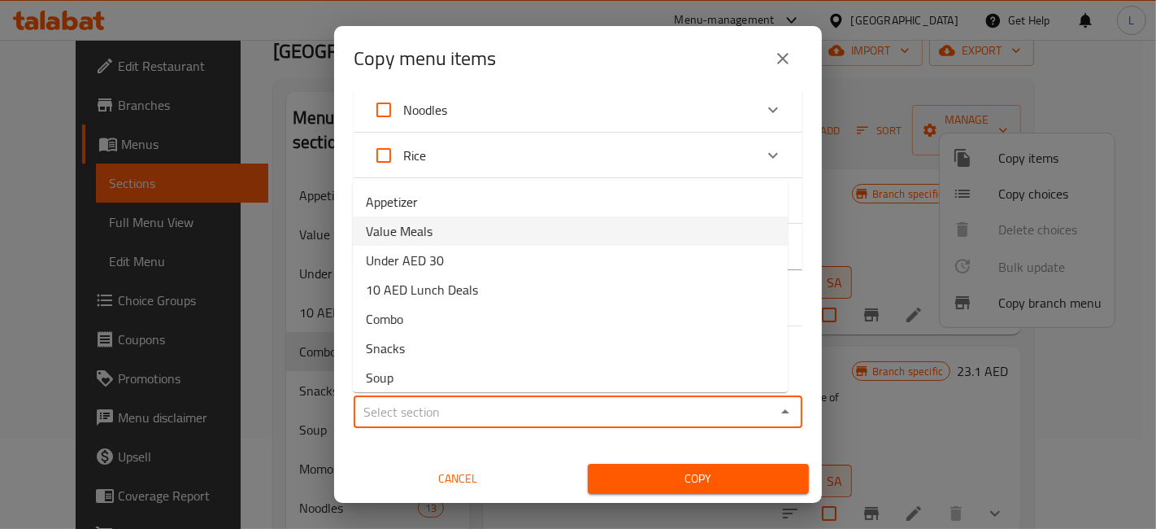
click at [437, 237] on li "Value Meals" at bounding box center [570, 230] width 435 height 29
type input "Value Meals"
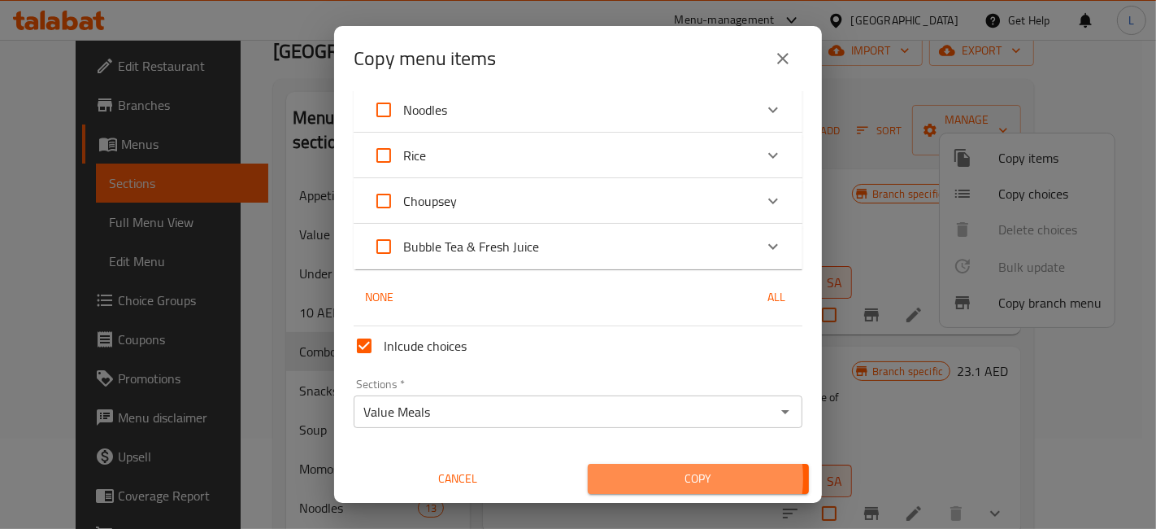
click at [668, 477] on span "Copy" at bounding box center [698, 478] width 195 height 20
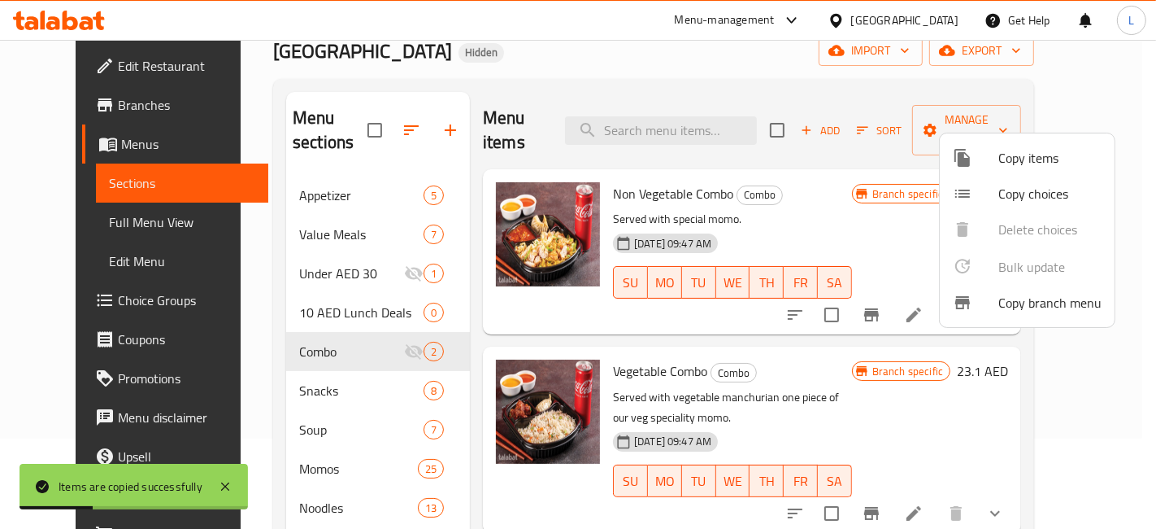
click at [296, 206] on div at bounding box center [578, 264] width 1156 height 529
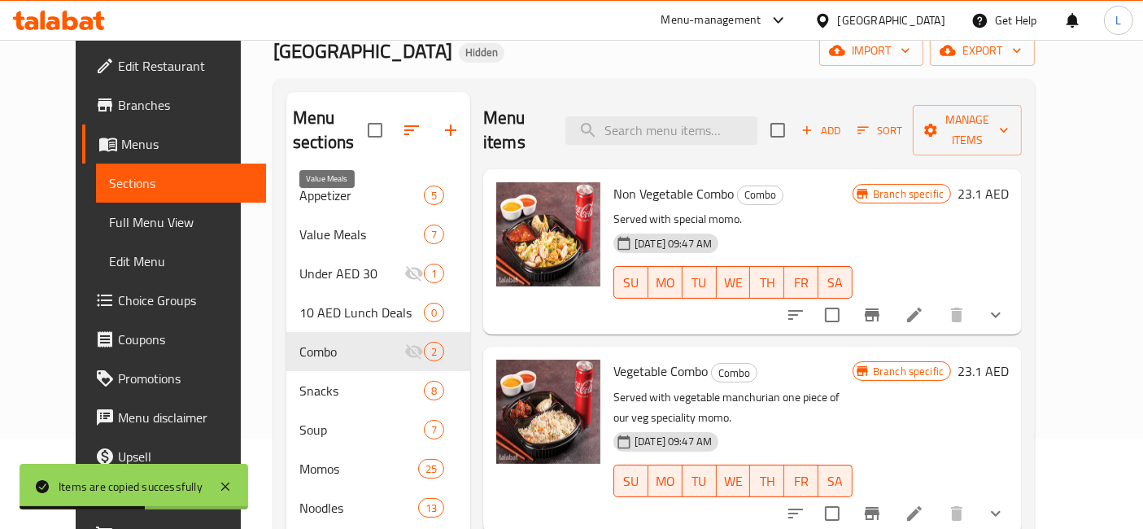
click at [299, 224] on span "Value Meals" at bounding box center [361, 234] width 124 height 20
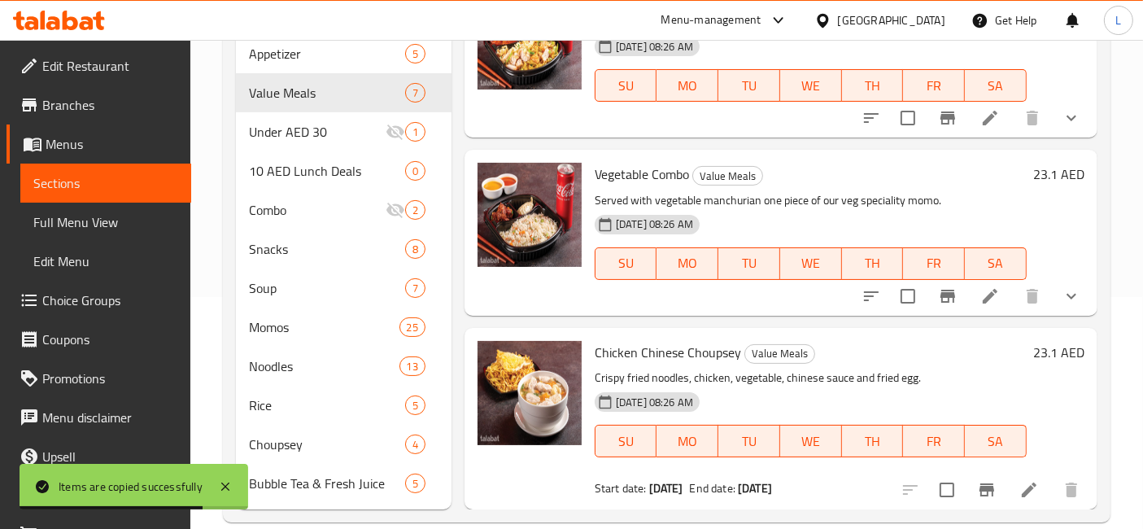
scroll to position [576, 0]
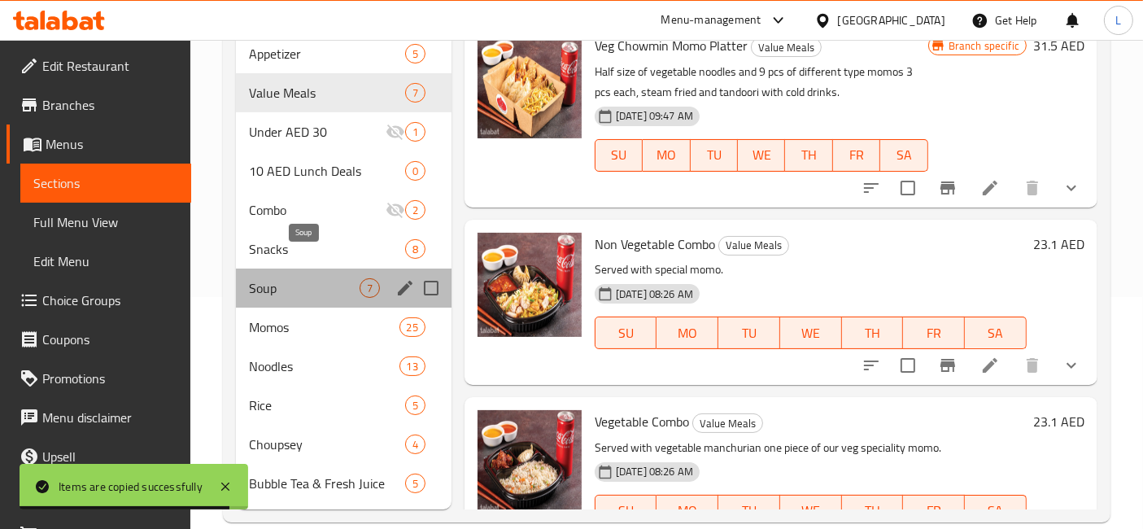
click at [265, 278] on span "Soup" at bounding box center [304, 288] width 111 height 20
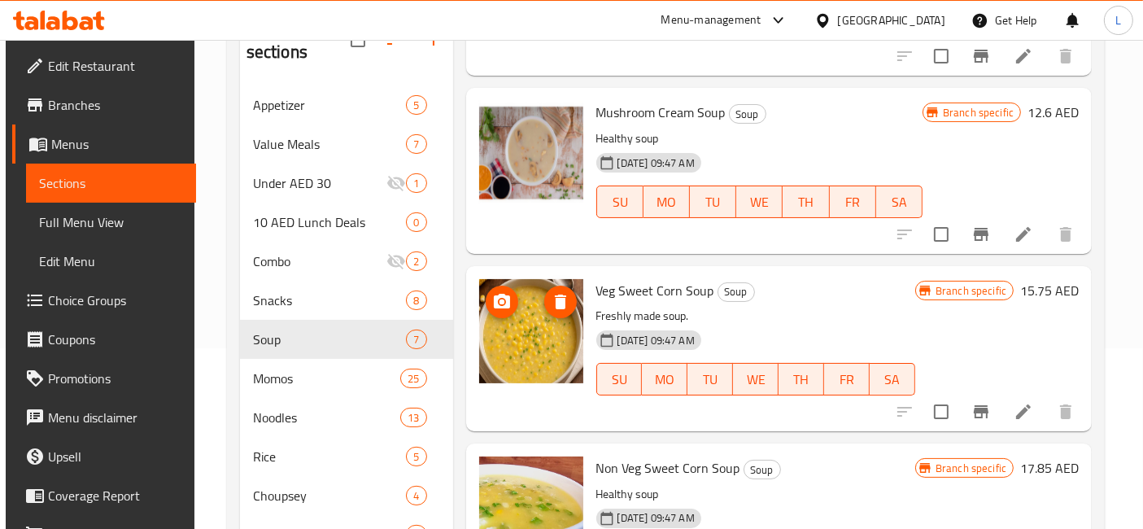
scroll to position [565, 0]
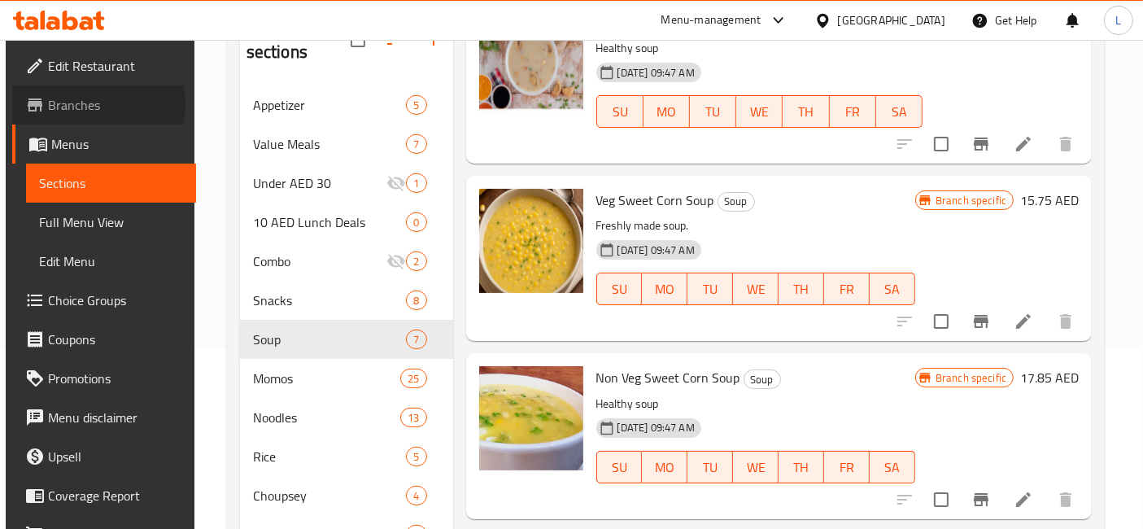
click at [63, 104] on span "Branches" at bounding box center [116, 105] width 136 height 20
